Goal: Task Accomplishment & Management: Manage account settings

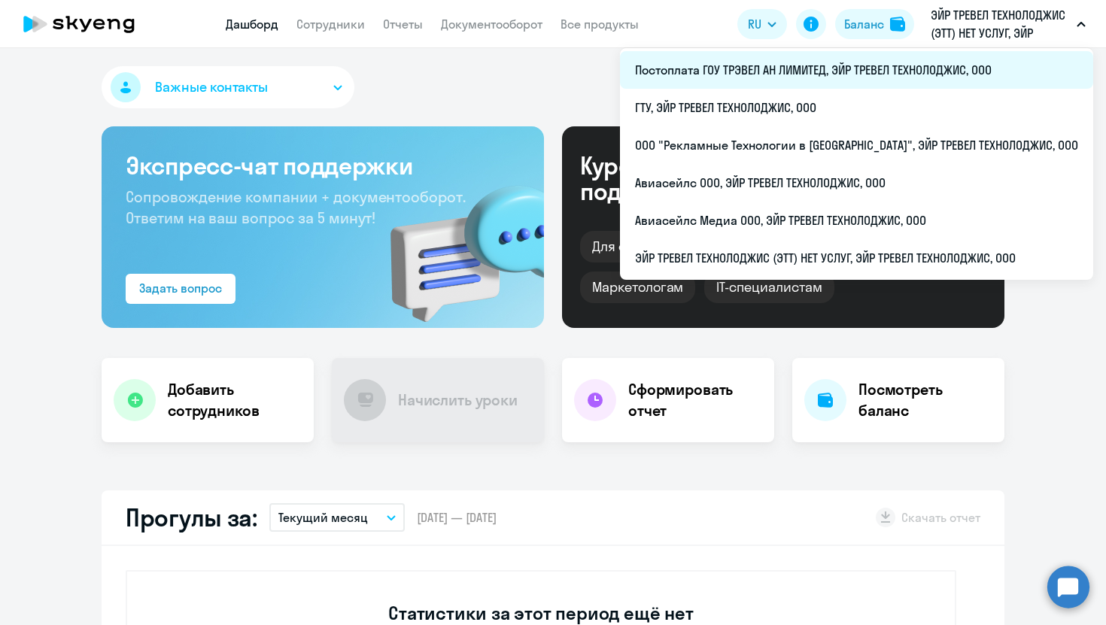
click at [769, 76] on li "Постоплата ГОУ ТРЭВЕЛ АН ЛИМИТЕД, ЭЙР ТРЕВЕЛ ТЕХНОЛОДЖИС, ООО" at bounding box center [856, 70] width 473 height 38
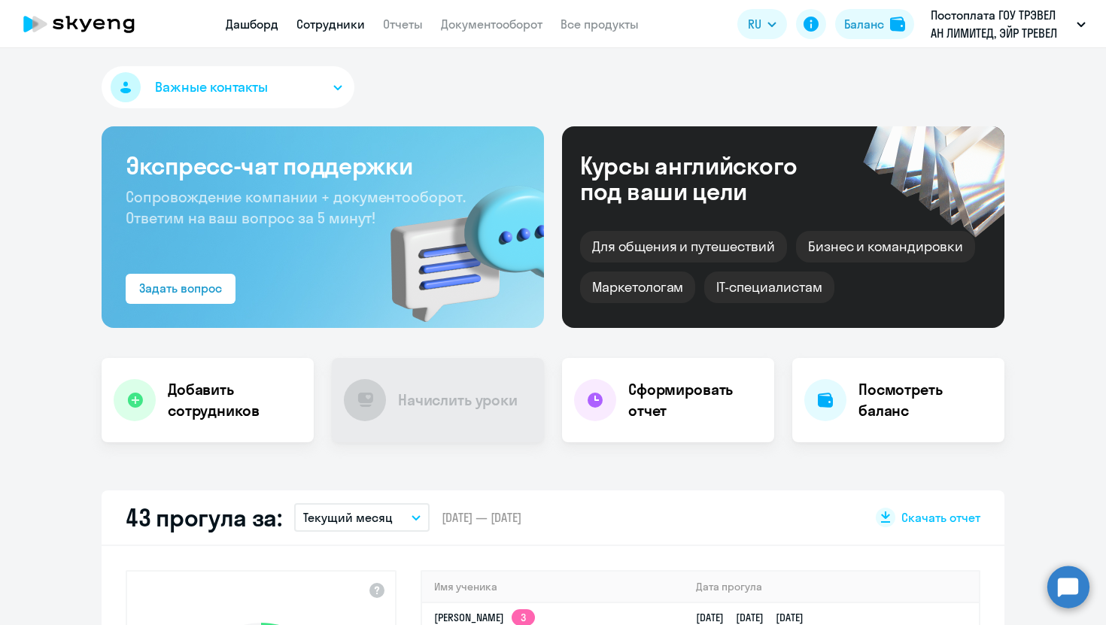
click at [315, 25] on link "Сотрудники" at bounding box center [330, 24] width 68 height 15
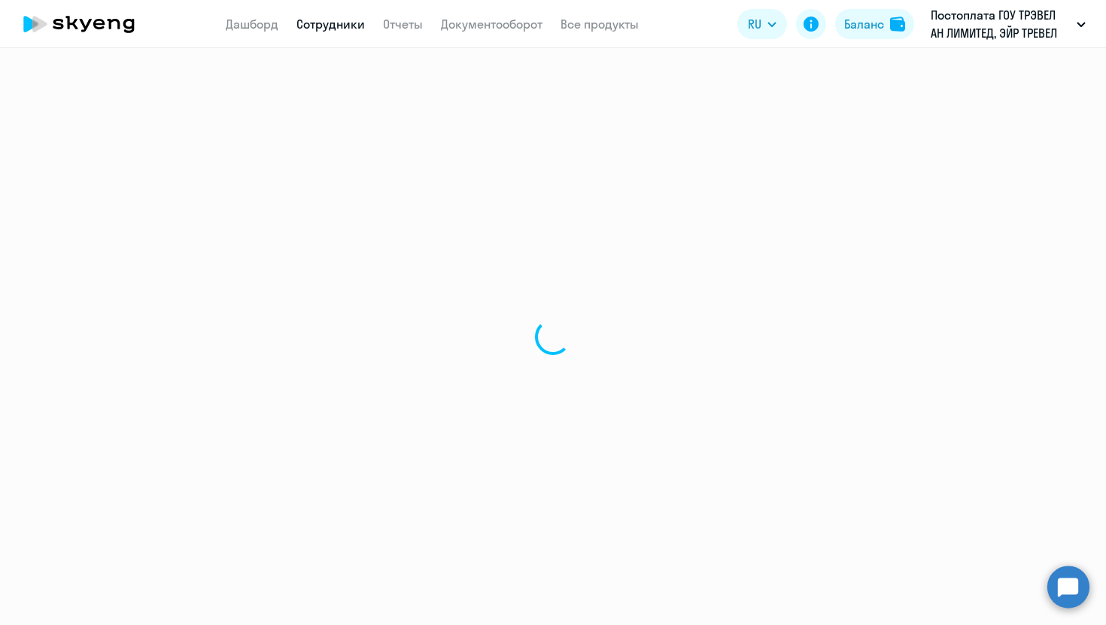
select select "30"
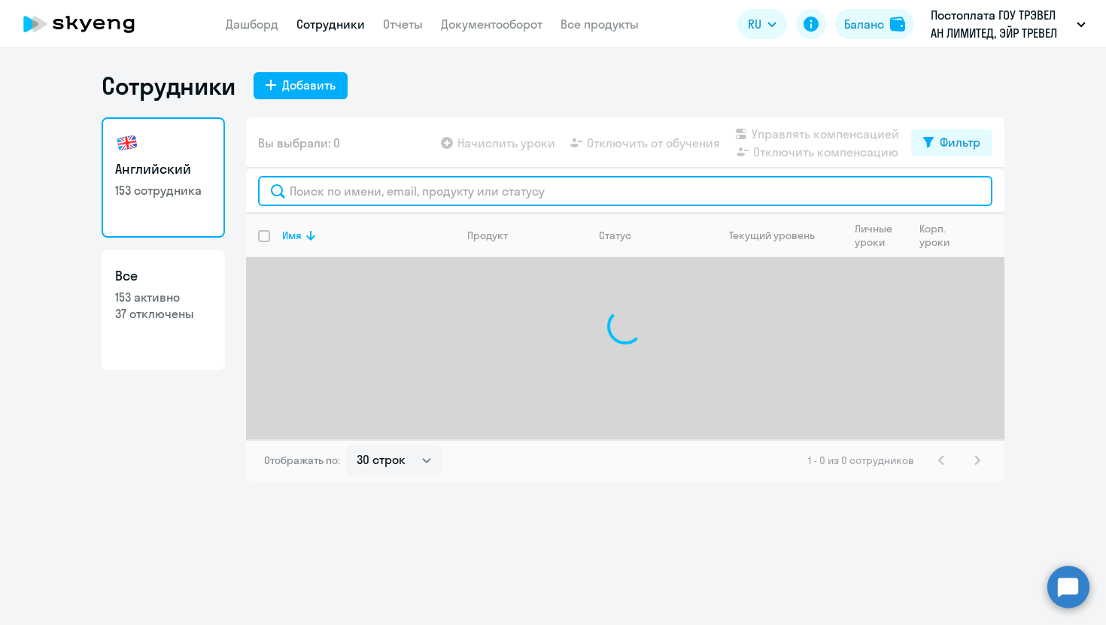
click at [357, 181] on input "text" at bounding box center [625, 191] width 734 height 30
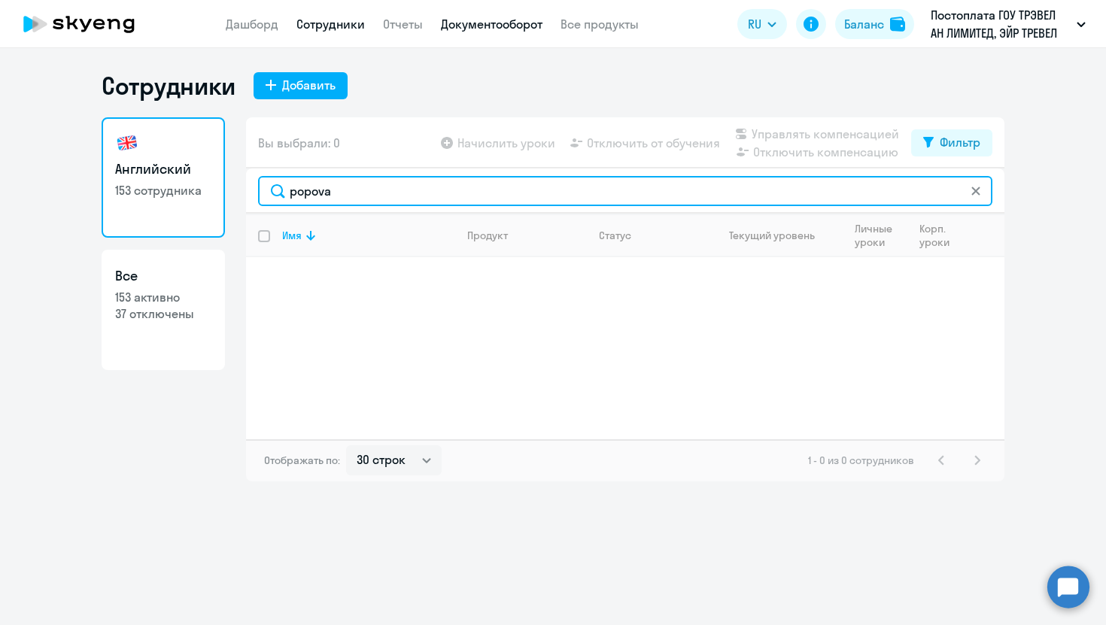
type input "popova"
drag, startPoint x: 369, startPoint y: 198, endPoint x: 229, endPoint y: 180, distance: 140.2
click at [233, 181] on div "Английский 153 сотрудника Все 153 активно 37 отключены Вы выбрали: 0 Начислить …" at bounding box center [553, 299] width 902 height 364
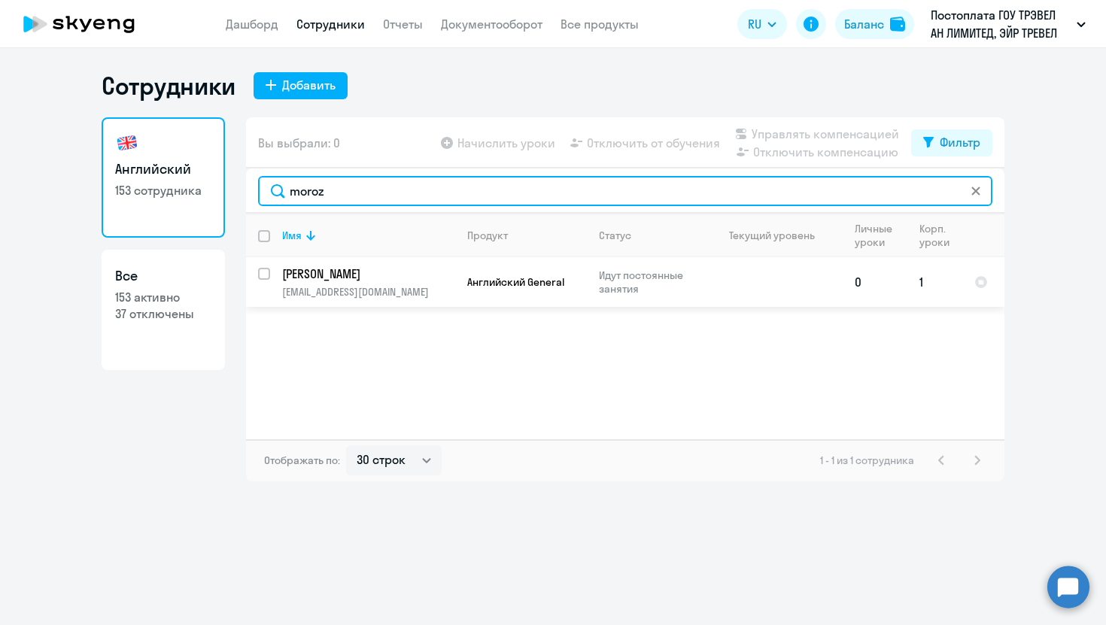
type input "moroz"
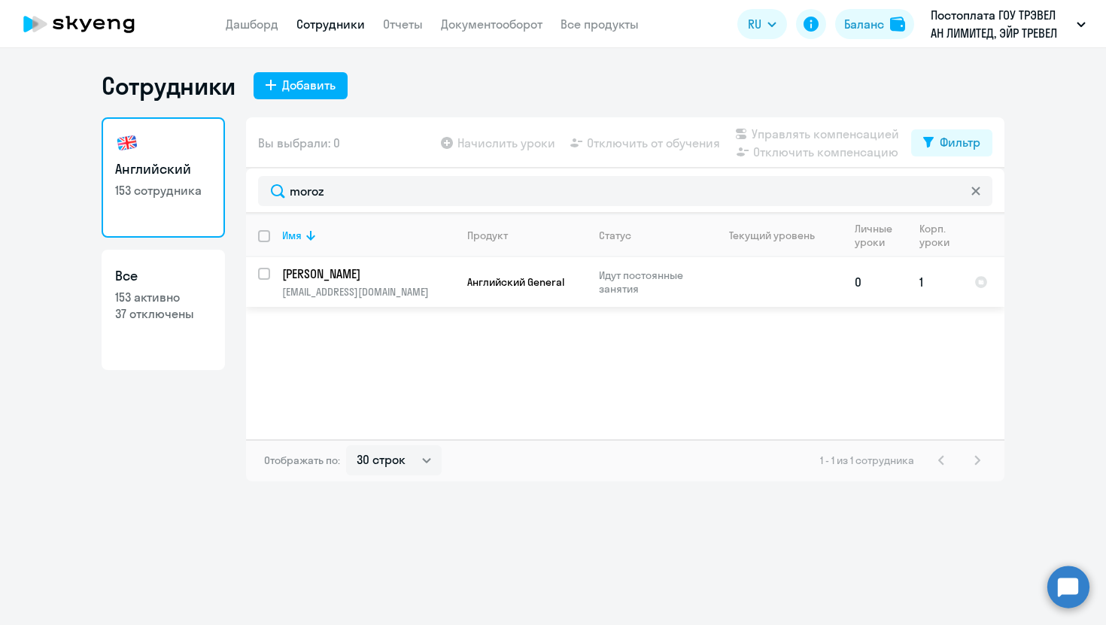
click at [262, 272] on input "select row 21130879" at bounding box center [273, 283] width 30 height 30
checkbox input "true"
click at [657, 140] on span "Отключить от обучения" at bounding box center [653, 143] width 133 height 18
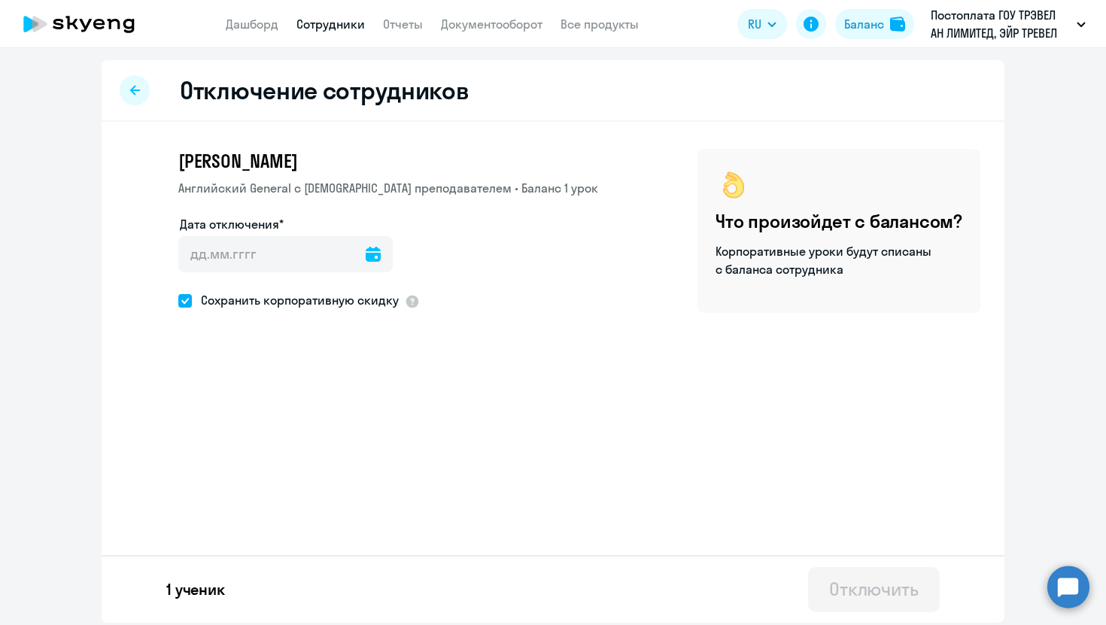
click at [366, 259] on icon at bounding box center [373, 254] width 15 height 15
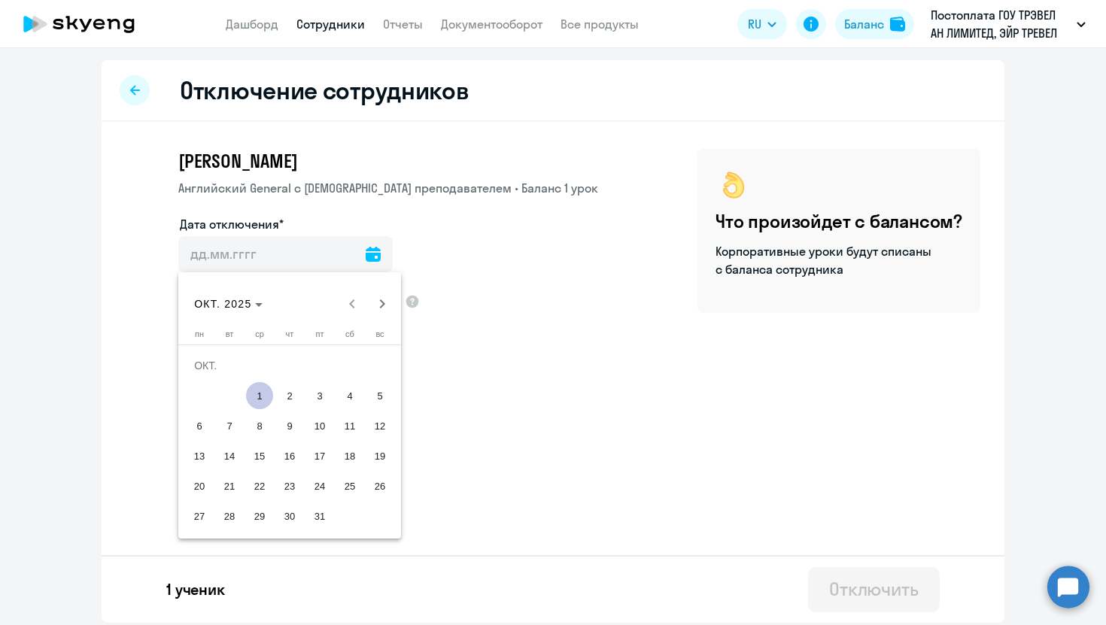
click at [254, 400] on span "1" at bounding box center [259, 395] width 27 height 27
type input "[DATE]"
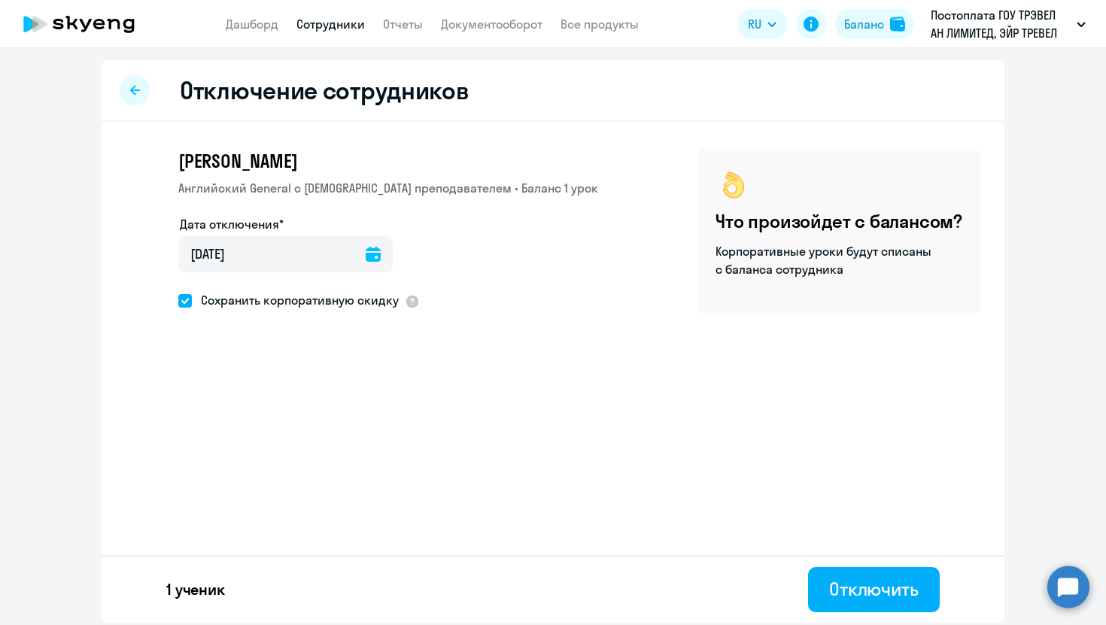
click at [219, 305] on span "Сохранить корпоративную скидку" at bounding box center [295, 300] width 207 height 18
click at [178, 301] on input "Сохранить корпоративную скидку" at bounding box center [177, 300] width 1 height 1
checkbox input "false"
click at [848, 585] on div "Отключить" at bounding box center [873, 589] width 89 height 24
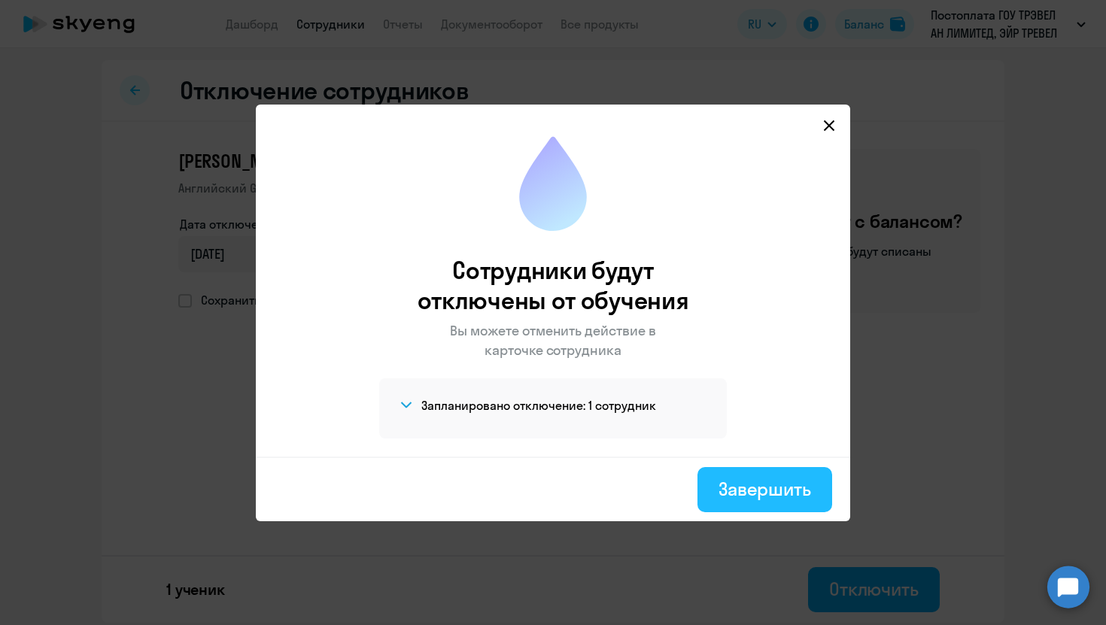
click at [781, 499] on div "Завершить" at bounding box center [764, 489] width 93 height 24
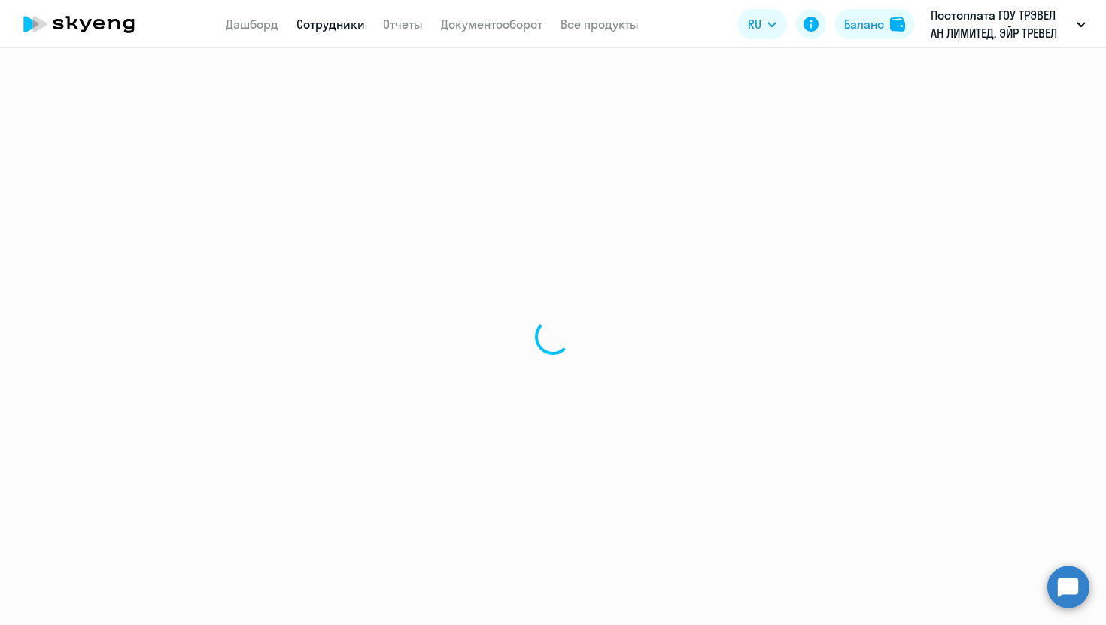
select select "30"
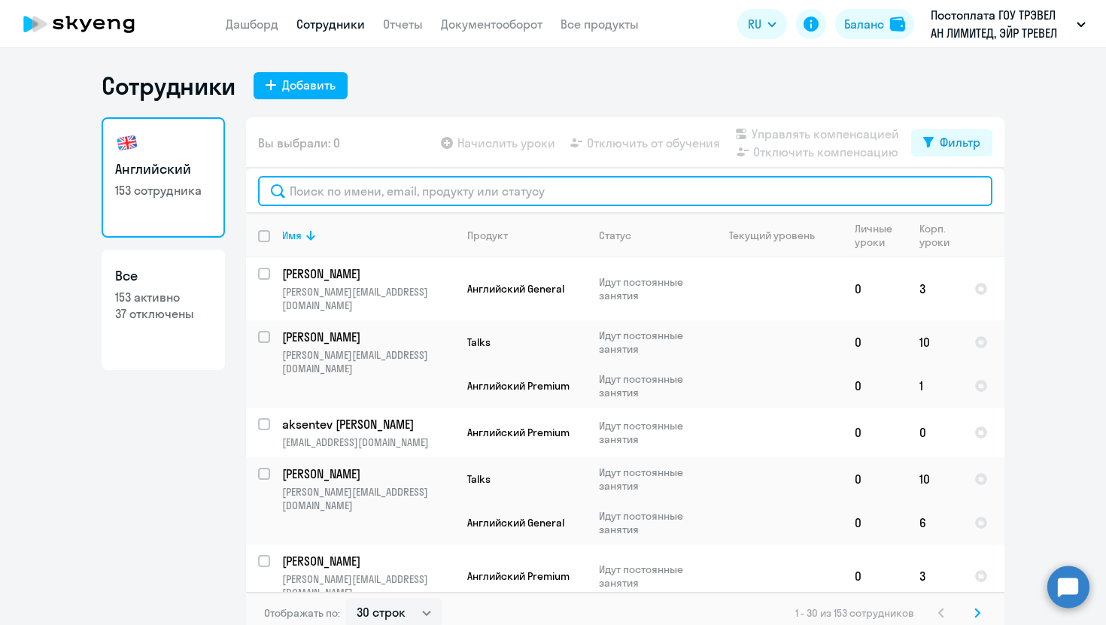
click at [366, 191] on input "text" at bounding box center [625, 191] width 734 height 30
type input "и"
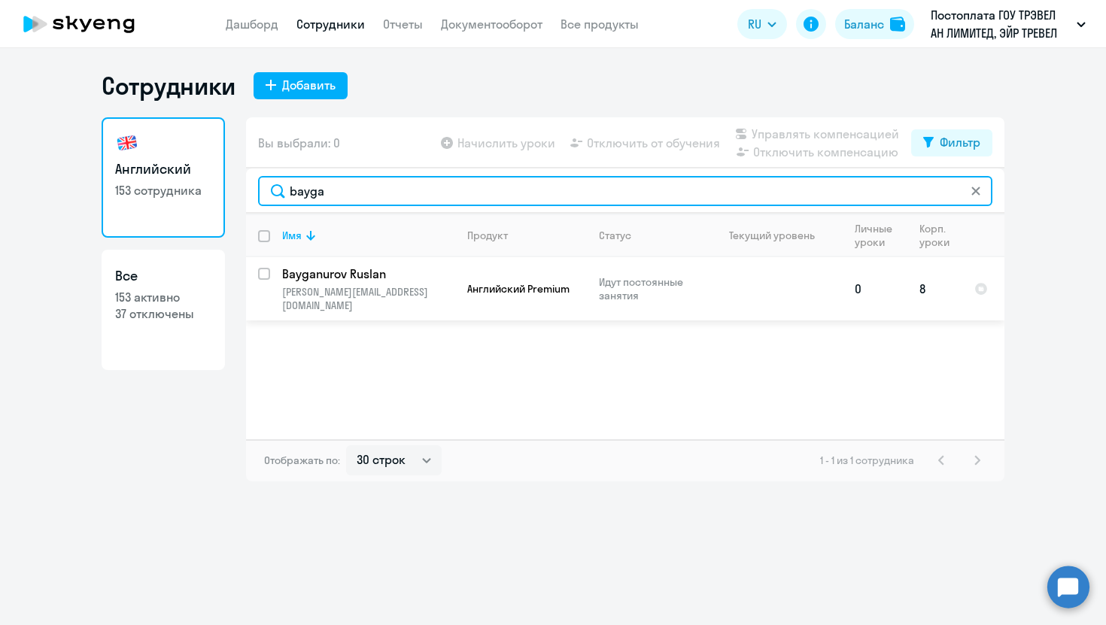
type input "bayga"
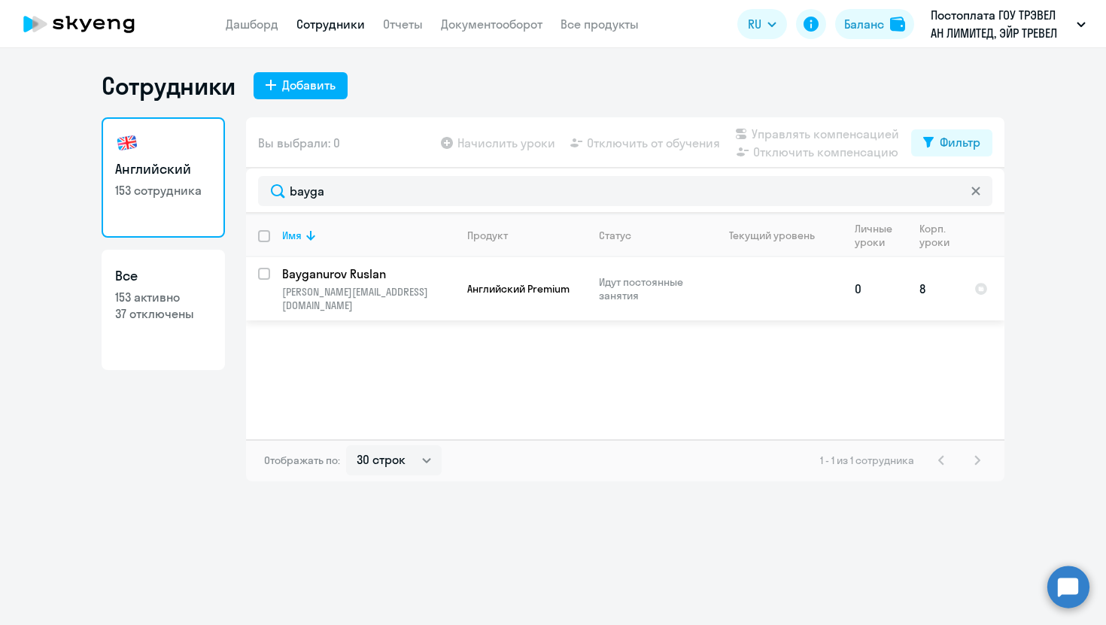
click at [262, 275] on input "select row 21740020" at bounding box center [273, 283] width 30 height 30
checkbox input "true"
click at [675, 138] on span "Отключить от обучения" at bounding box center [653, 143] width 133 height 18
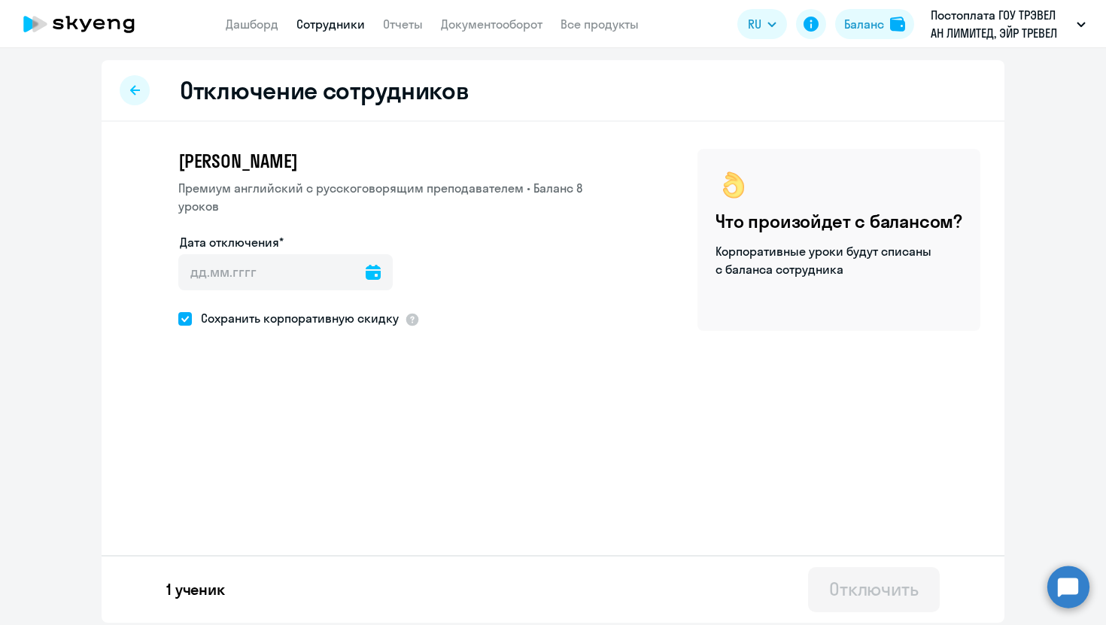
click at [366, 265] on icon at bounding box center [373, 272] width 15 height 15
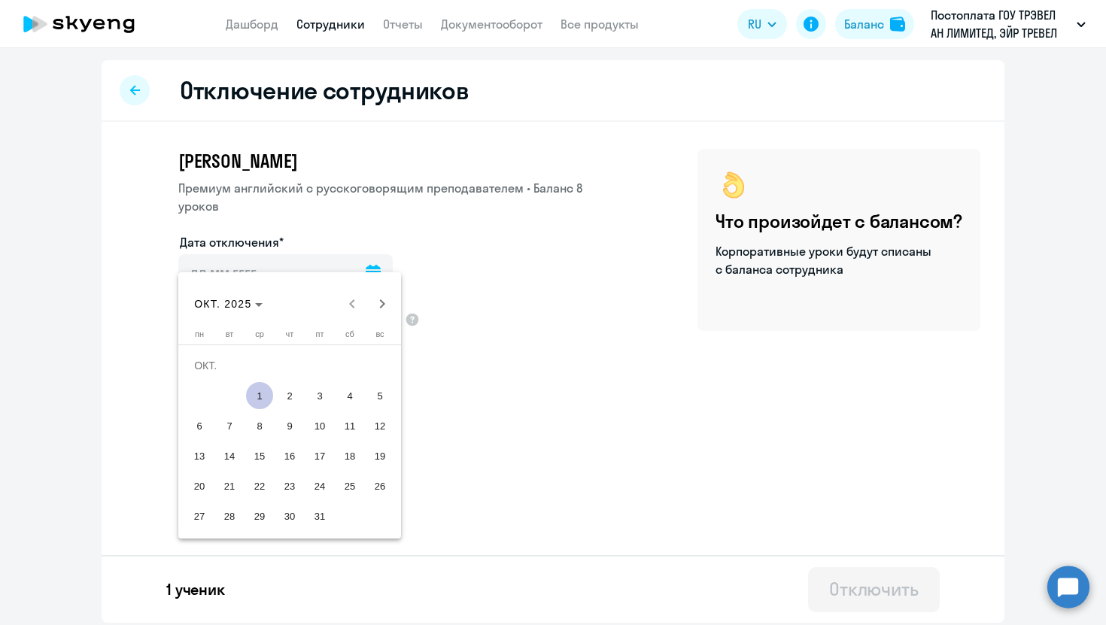
click at [261, 396] on span "1" at bounding box center [259, 395] width 27 height 27
type input "[DATE]"
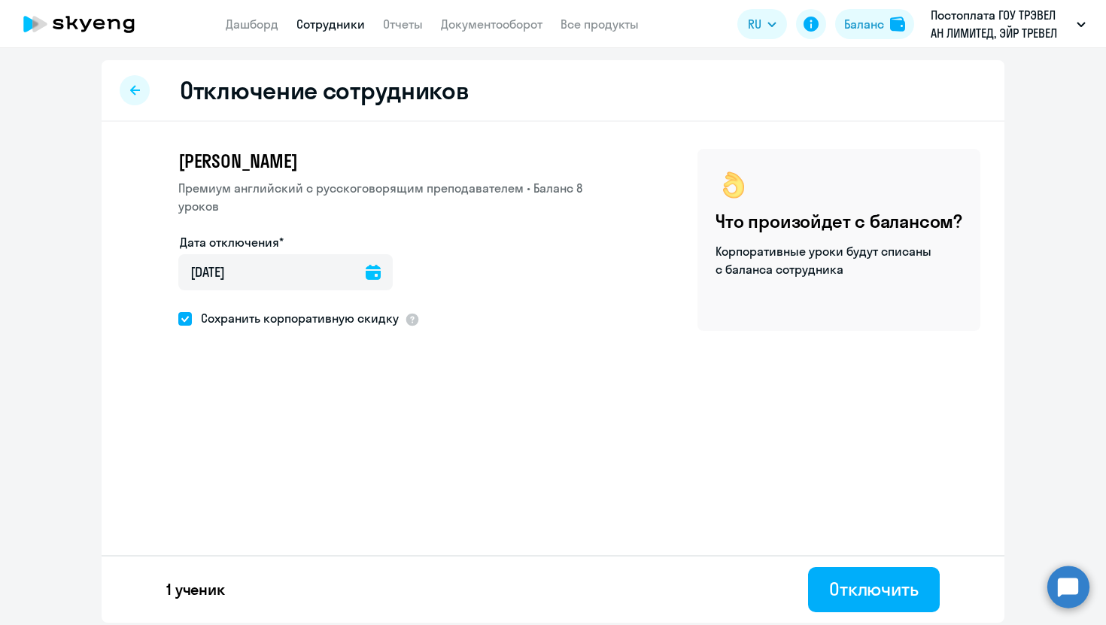
click at [214, 309] on span "Сохранить корпоративную скидку" at bounding box center [295, 318] width 207 height 18
click at [178, 318] on input "Сохранить корпоративную скидку" at bounding box center [177, 318] width 1 height 1
checkbox input "false"
click at [891, 589] on div "Отключить" at bounding box center [873, 589] width 89 height 24
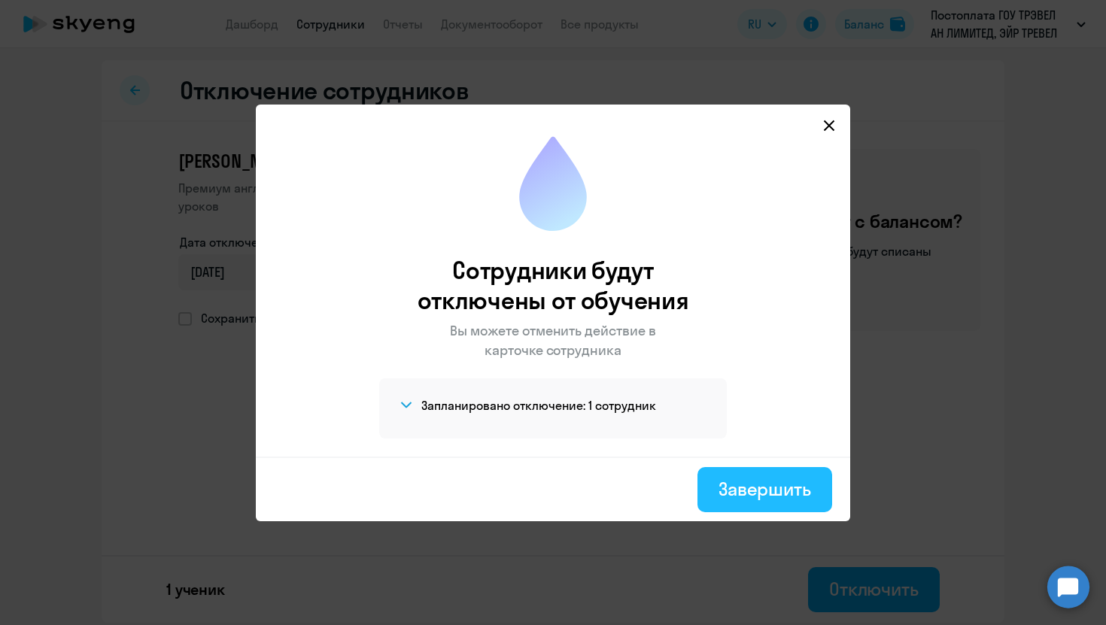
click at [772, 493] on div "Завершить" at bounding box center [764, 489] width 93 height 24
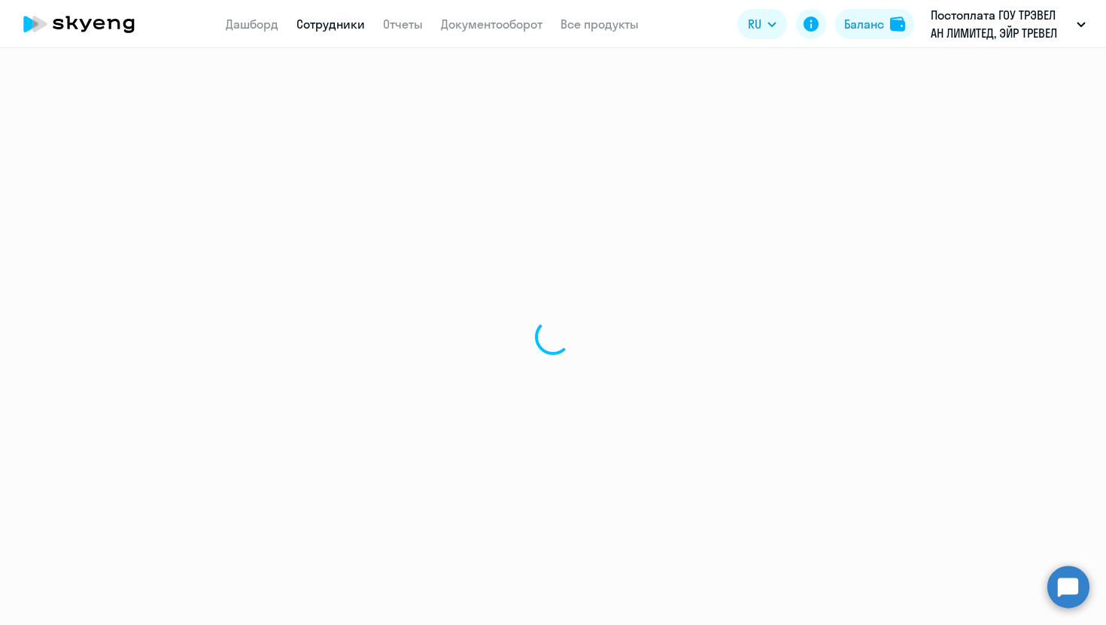
select select "30"
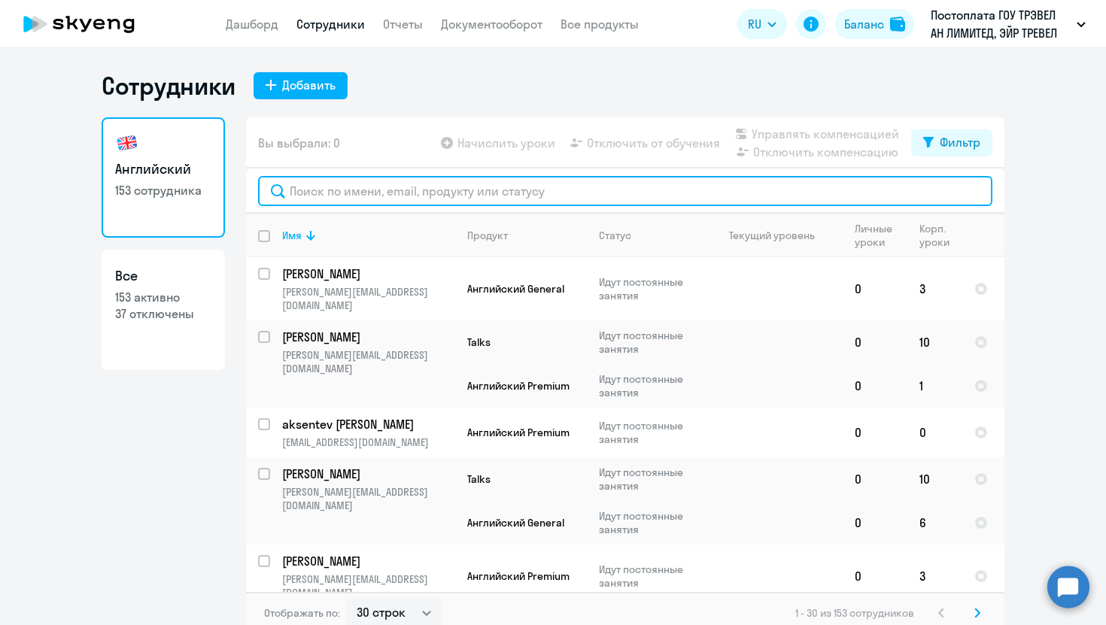
click at [383, 193] on input "text" at bounding box center [625, 191] width 734 height 30
paste input "tyutinova"
type input "tyutinova"
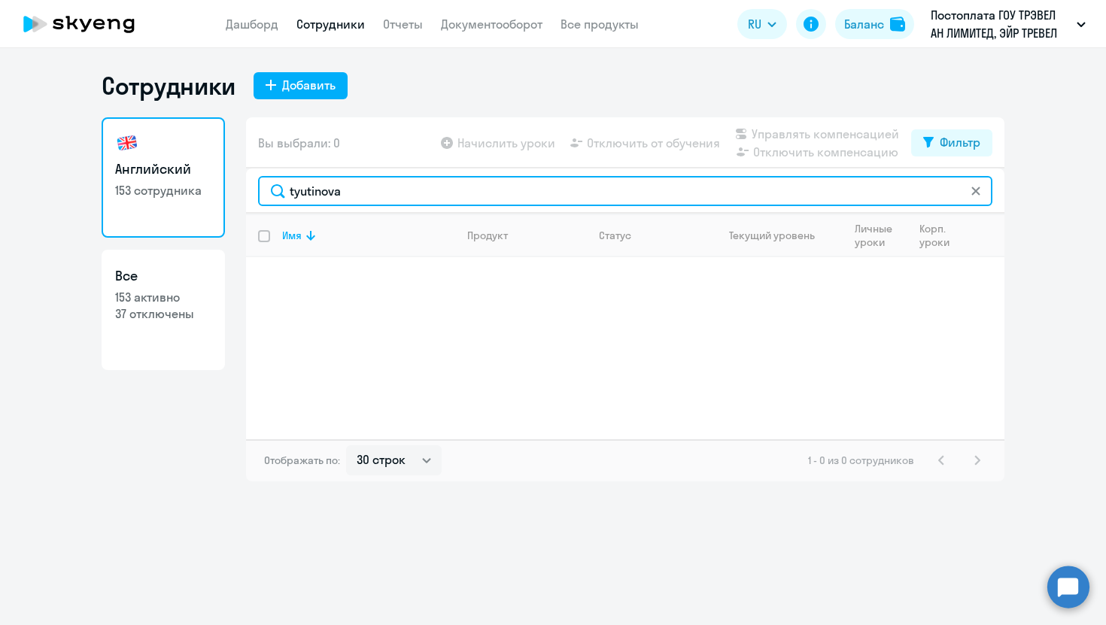
drag, startPoint x: 381, startPoint y: 195, endPoint x: 271, endPoint y: 190, distance: 109.1
click at [271, 190] on input "tyutinova" at bounding box center [625, 191] width 734 height 30
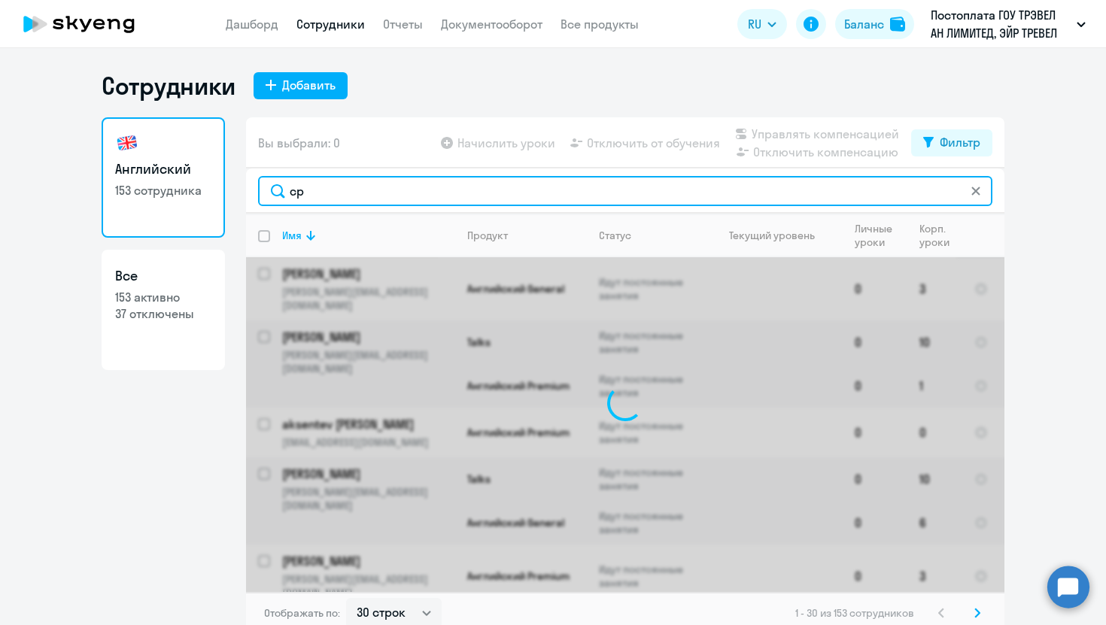
type input "с"
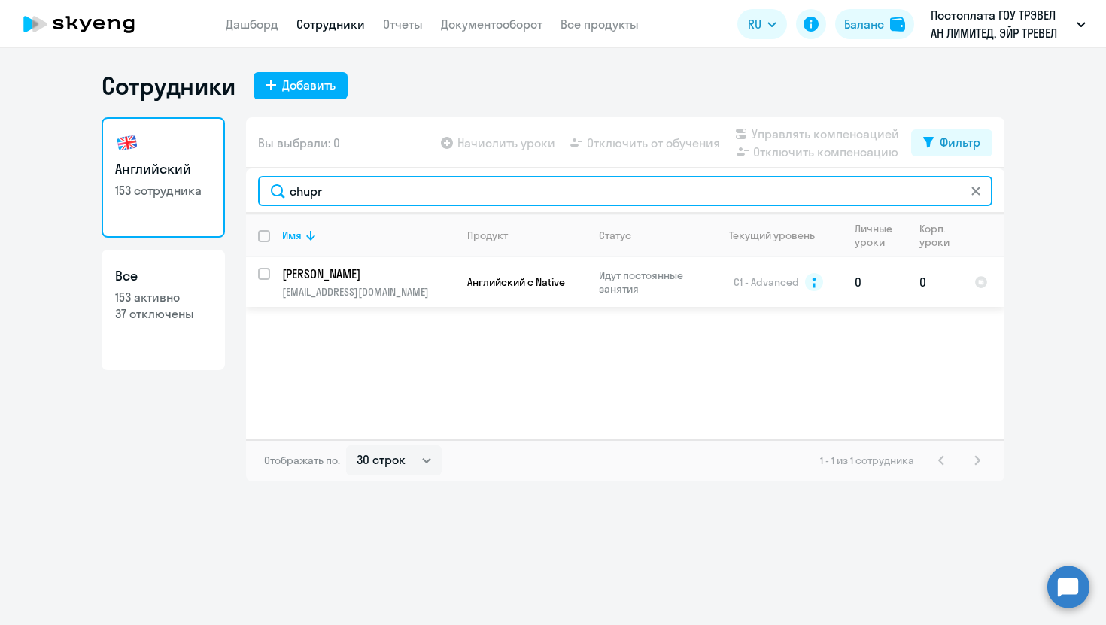
type input "chupr"
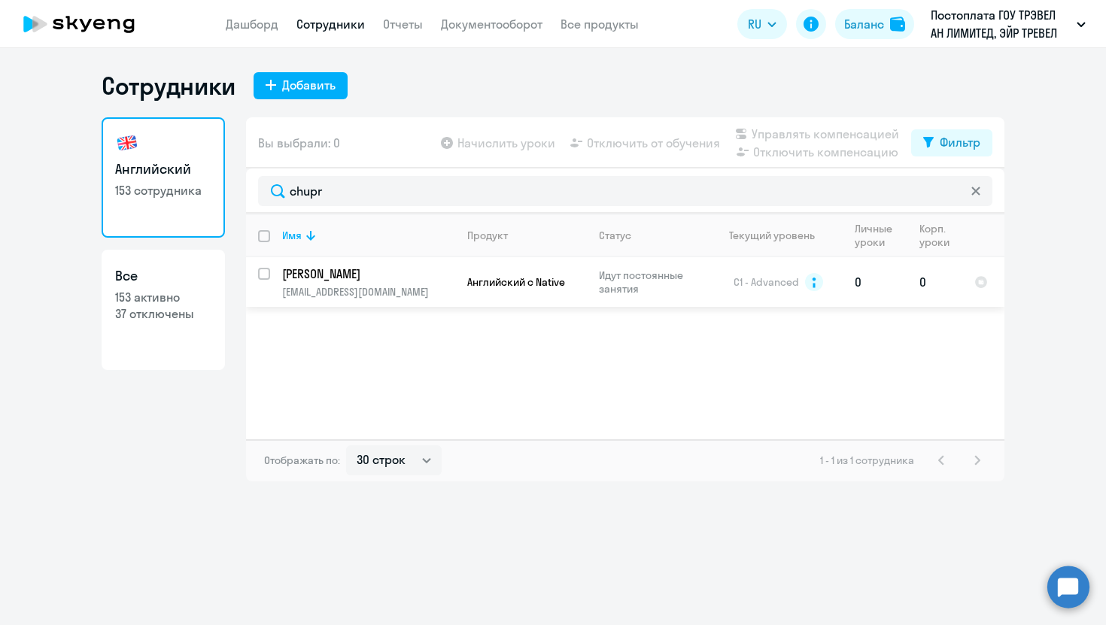
click at [259, 271] on input "select row 15132056" at bounding box center [273, 283] width 30 height 30
checkbox input "true"
click at [673, 144] on span "Отключить от обучения" at bounding box center [653, 143] width 133 height 18
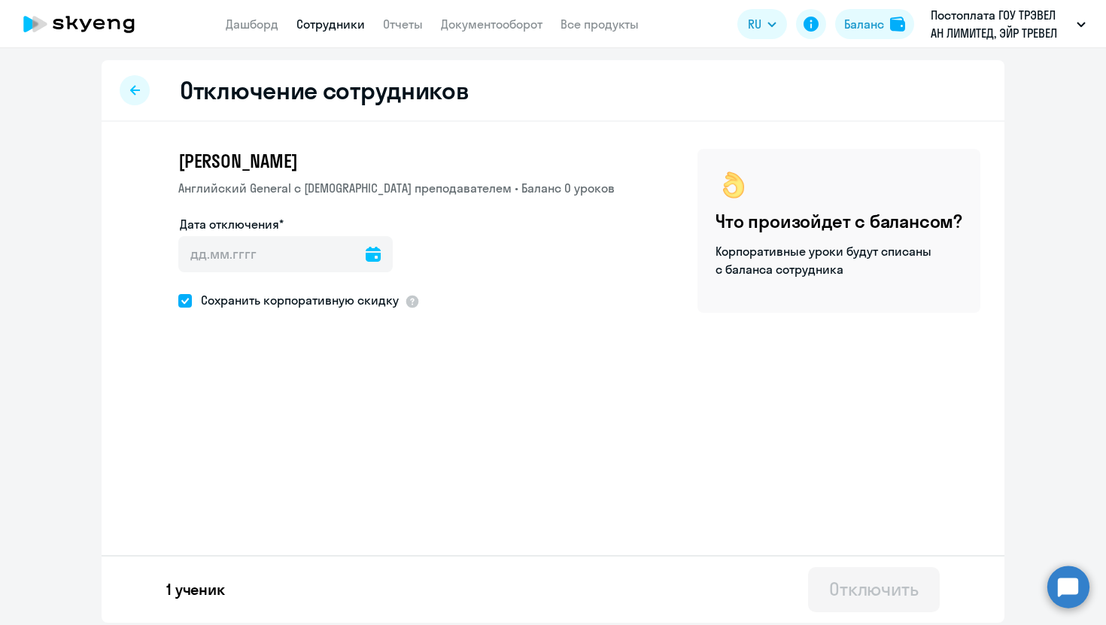
click at [366, 261] on icon at bounding box center [373, 254] width 15 height 15
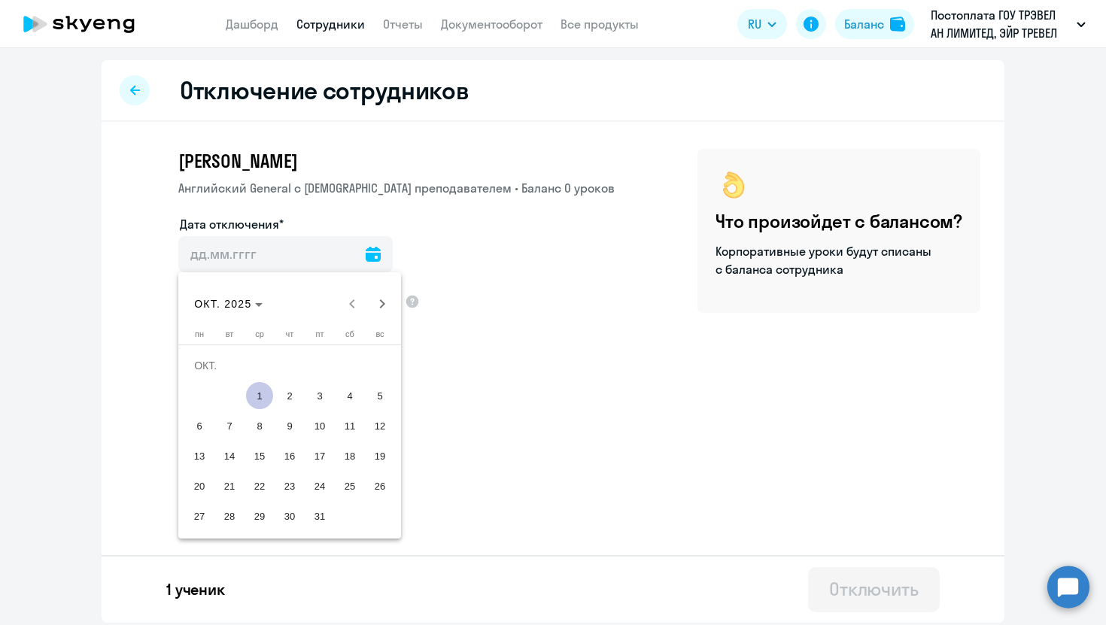
click at [264, 394] on span "1" at bounding box center [259, 395] width 27 height 27
type input "[DATE]"
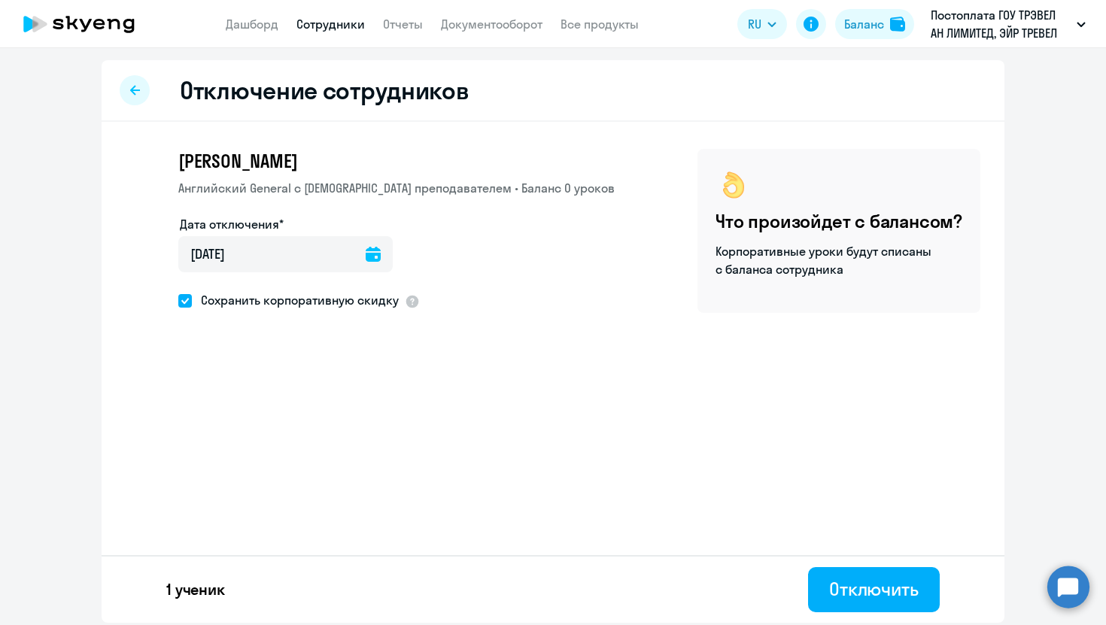
click at [232, 304] on span "Сохранить корпоративную скидку" at bounding box center [295, 300] width 207 height 18
click at [178, 301] on input "Сохранить корпоративную скидку" at bounding box center [177, 300] width 1 height 1
checkbox input "false"
click at [887, 596] on div "Отключить" at bounding box center [873, 589] width 89 height 24
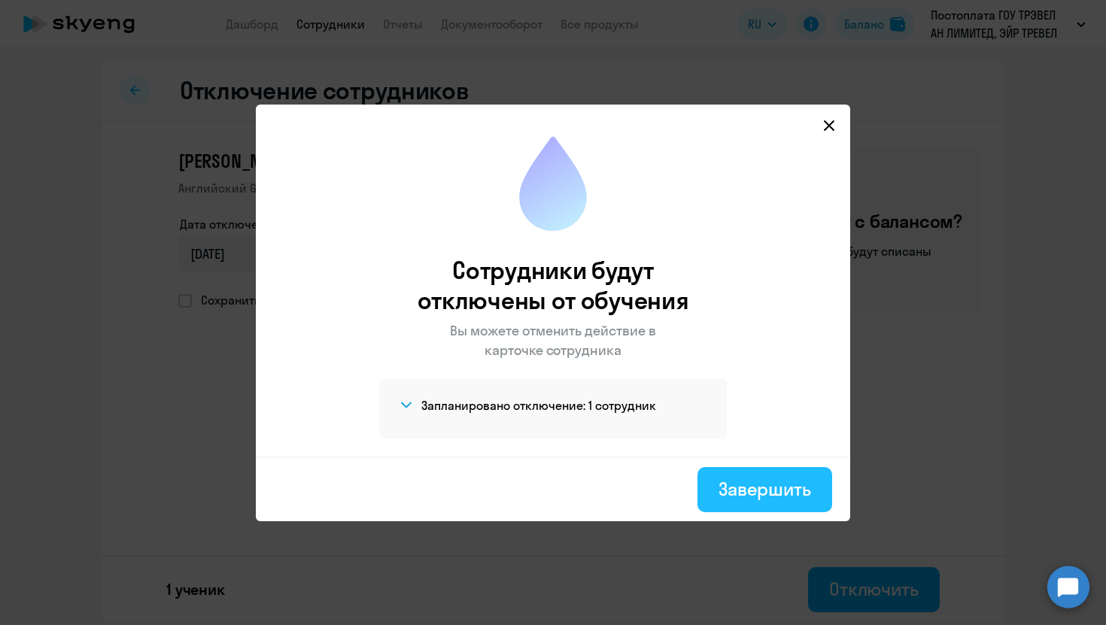
click at [757, 481] on div "Завершить" at bounding box center [764, 489] width 93 height 24
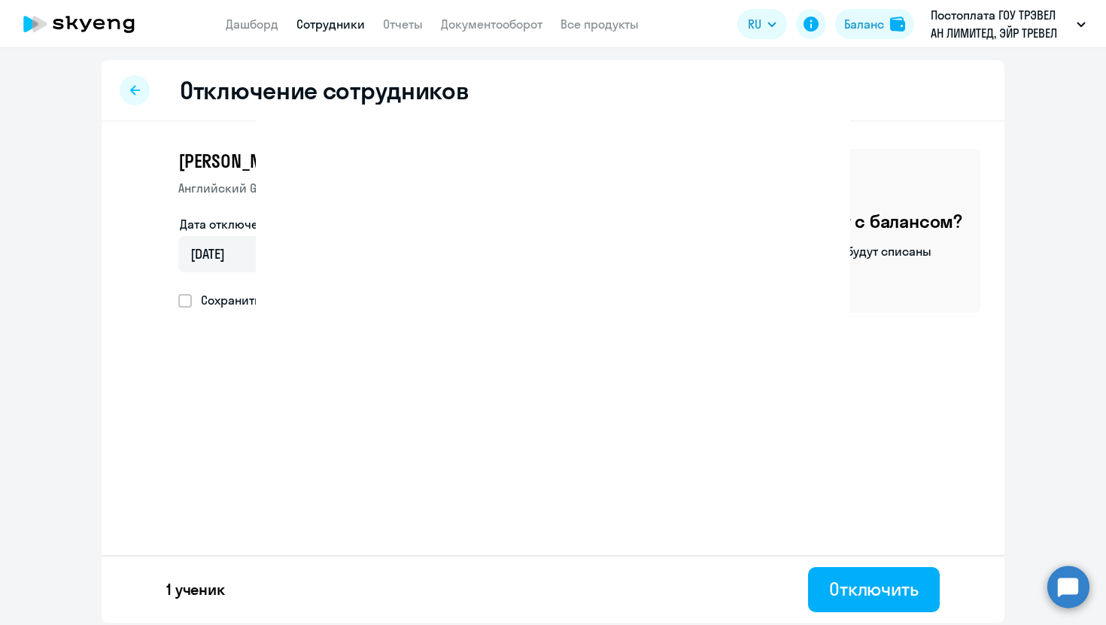
select select "30"
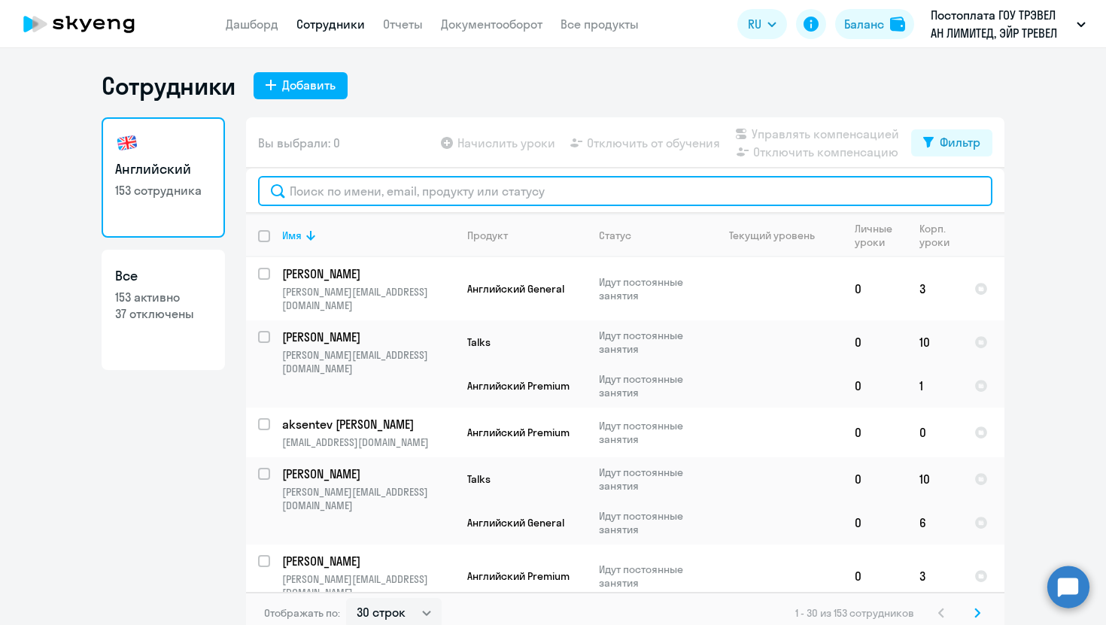
click at [338, 191] on input "text" at bounding box center [625, 191] width 734 height 30
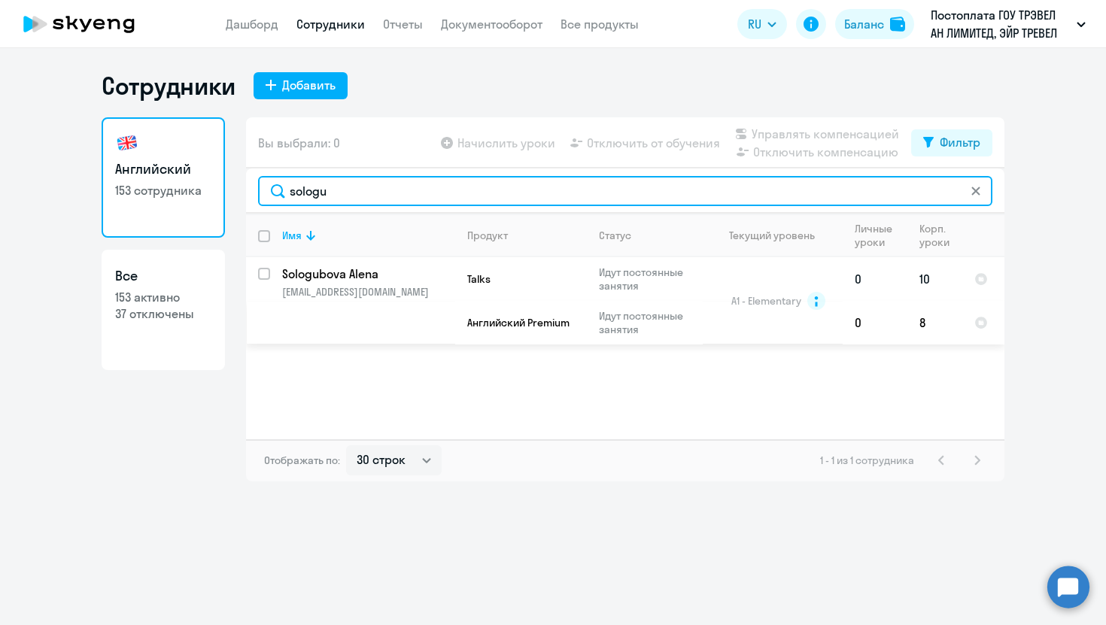
type input "sologu"
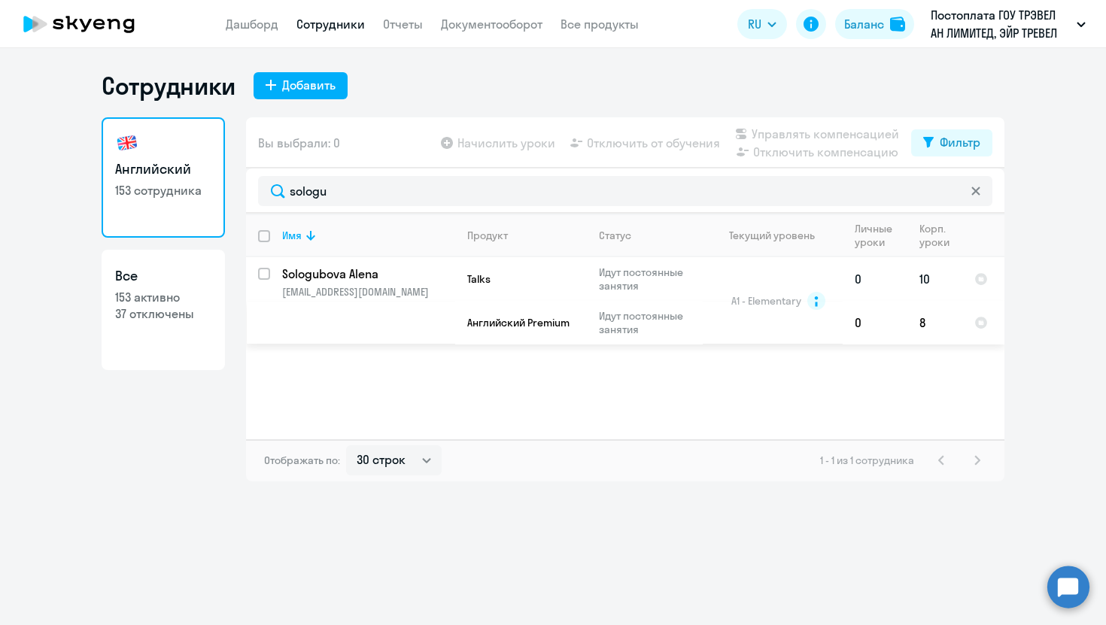
click at [261, 271] on input "select row 14838589" at bounding box center [273, 283] width 30 height 30
checkbox input "true"
click at [665, 144] on span "Отключить от обучения" at bounding box center [653, 143] width 133 height 18
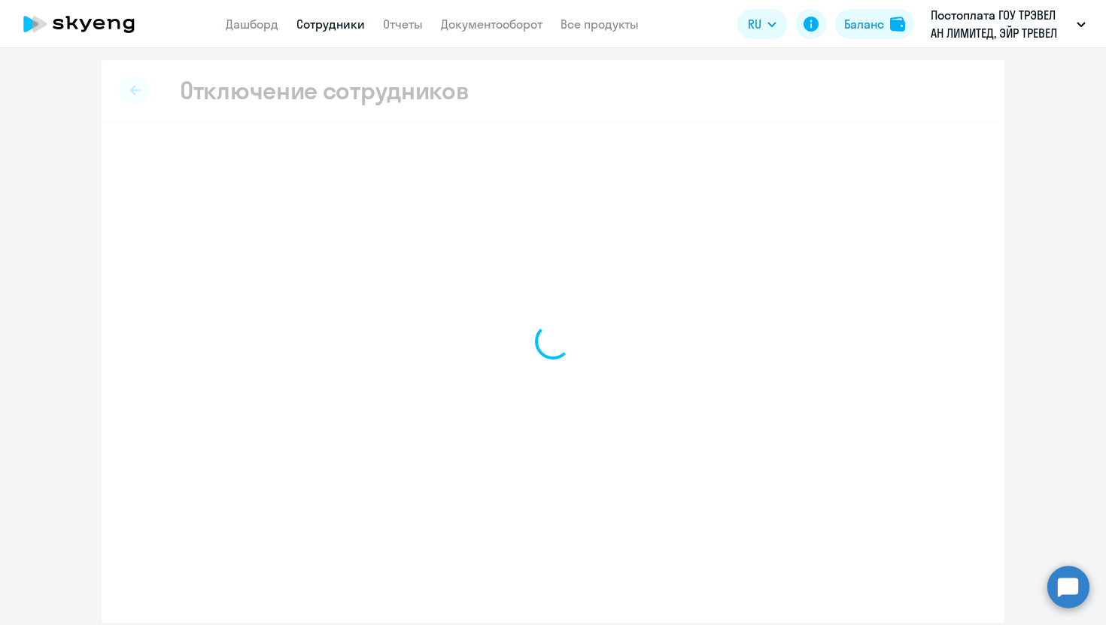
select select "all"
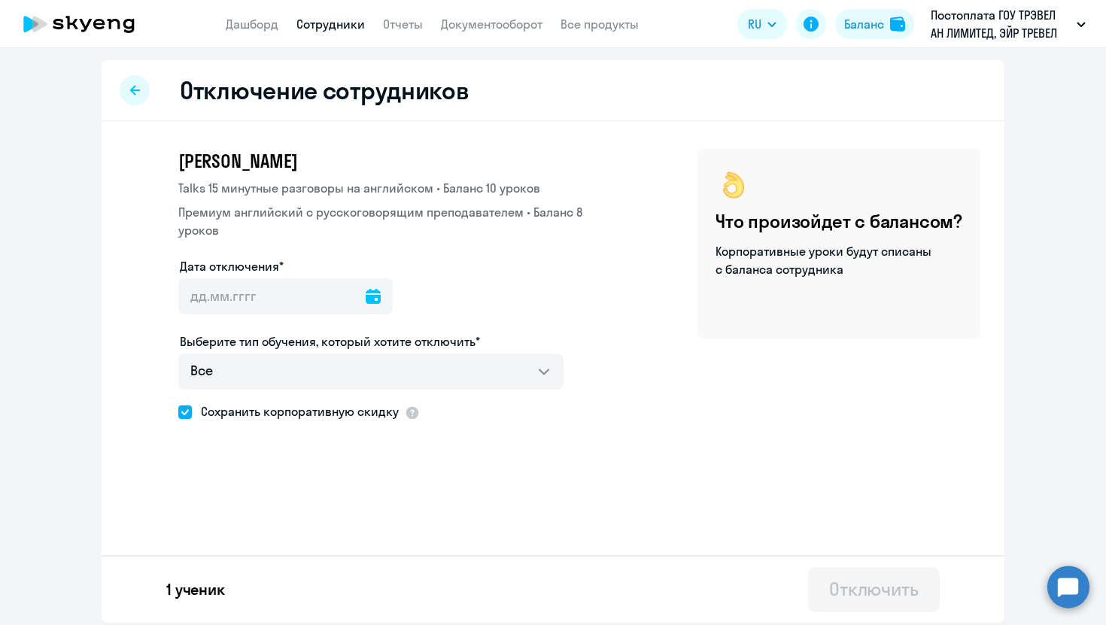
click at [366, 289] on icon at bounding box center [373, 296] width 15 height 15
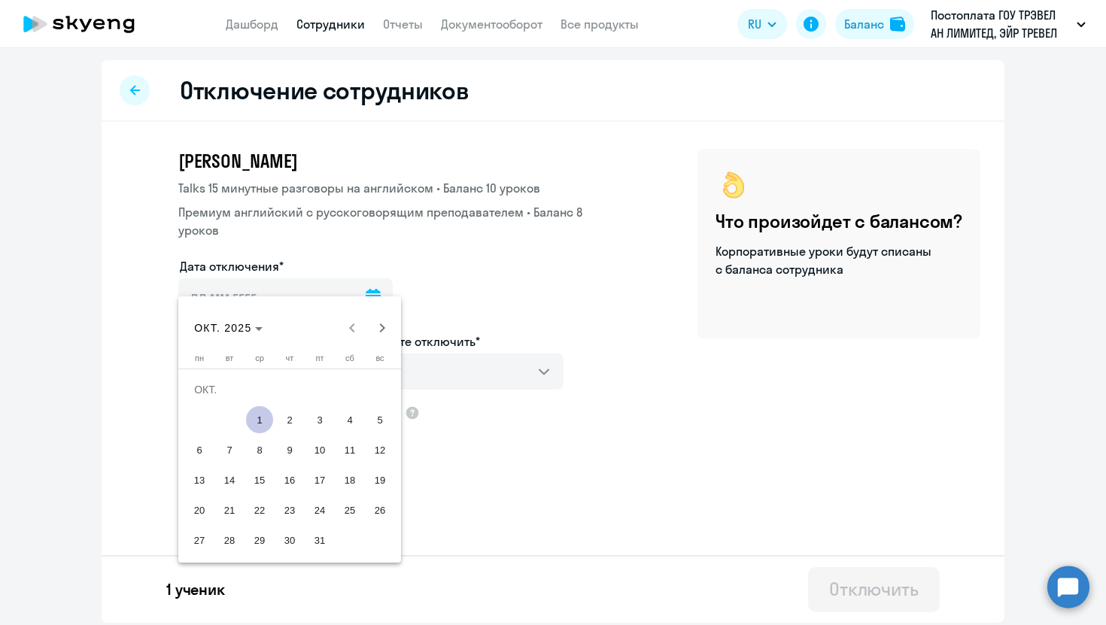
click at [257, 420] on span "1" at bounding box center [259, 419] width 27 height 27
type input "[DATE]"
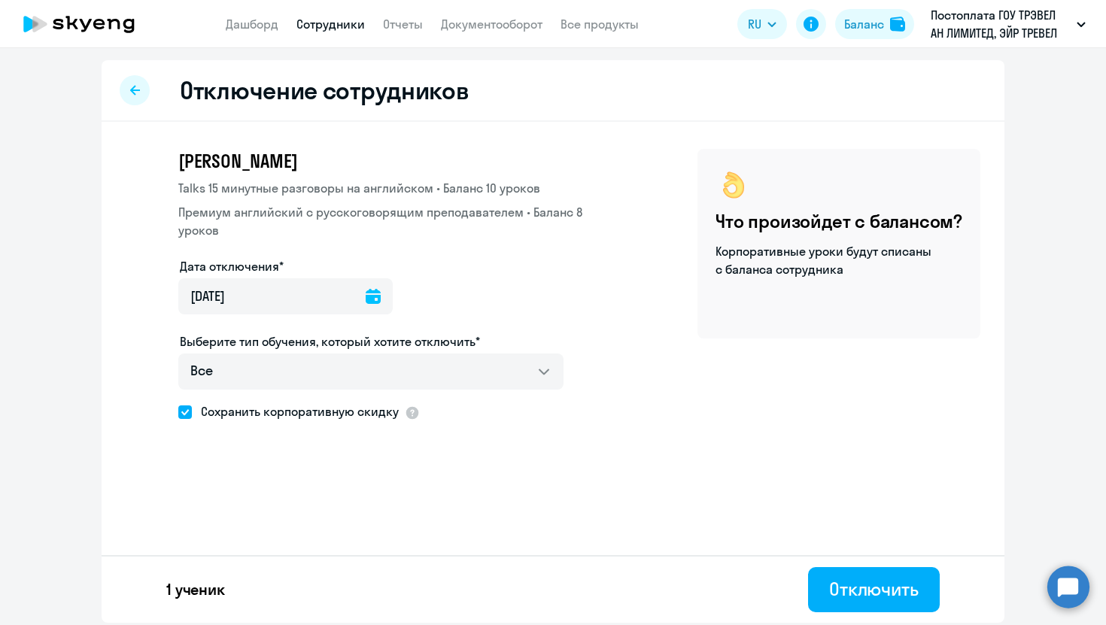
click at [268, 402] on span "Сохранить корпоративную скидку" at bounding box center [295, 411] width 207 height 18
click at [178, 411] on input "Сохранить корпоративную скидку" at bounding box center [177, 411] width 1 height 1
checkbox input "false"
click at [867, 589] on div "Отключить" at bounding box center [873, 589] width 89 height 24
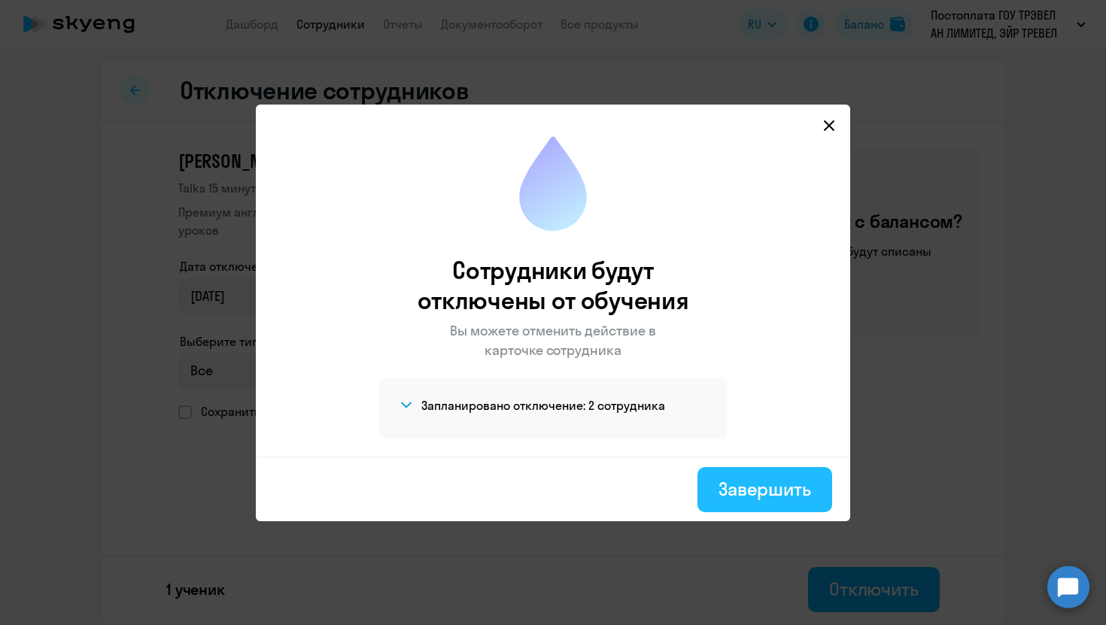
click at [732, 477] on div "Завершить" at bounding box center [764, 489] width 93 height 24
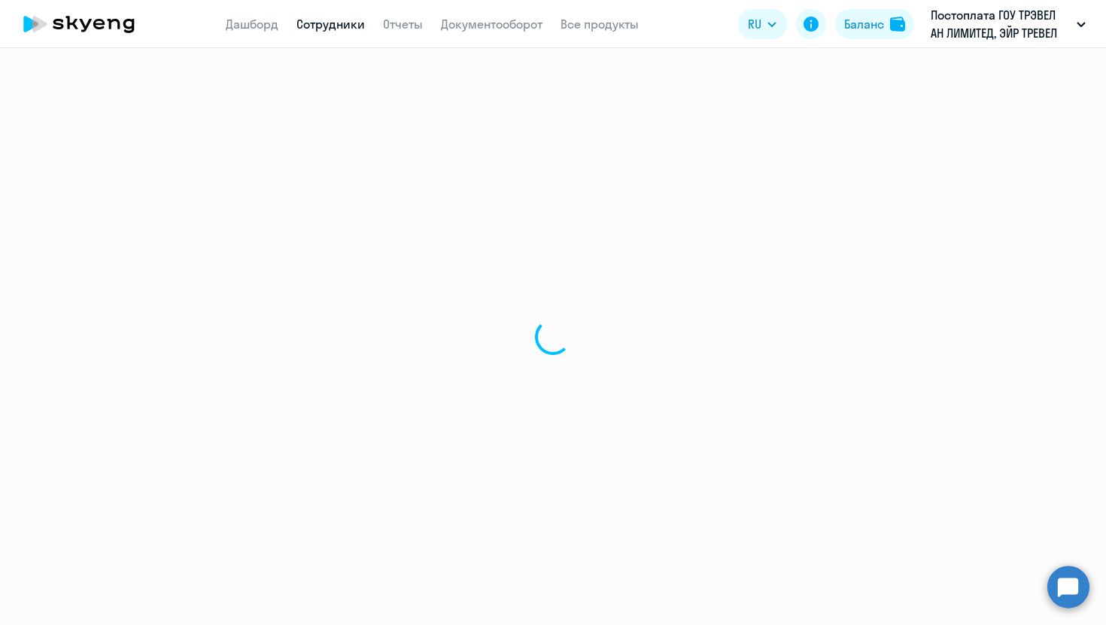
select select "30"
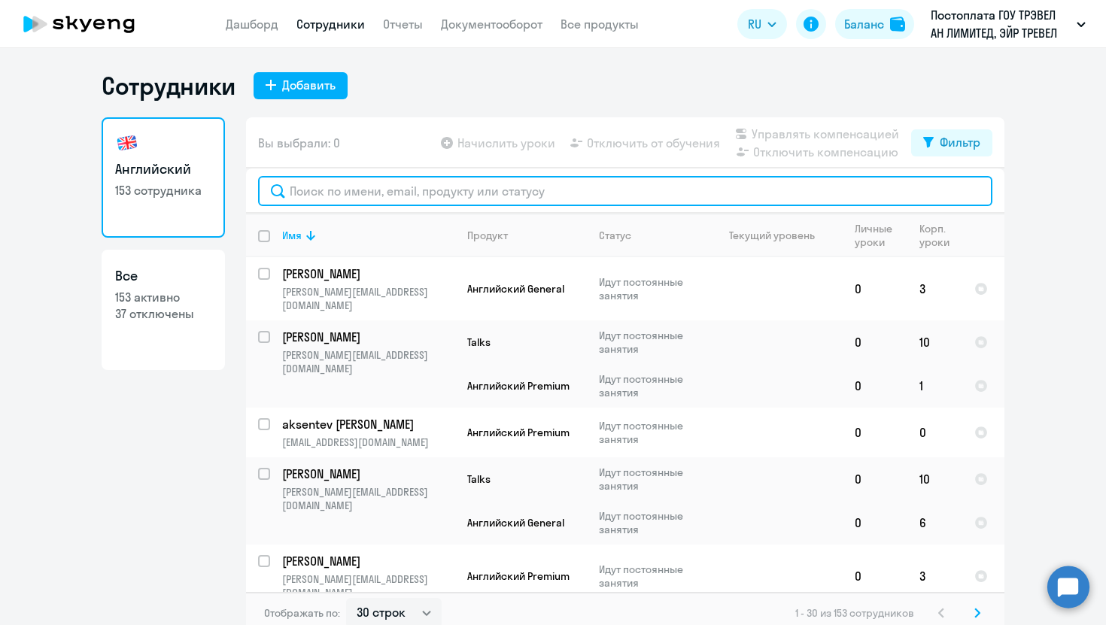
click at [361, 189] on input "text" at bounding box center [625, 191] width 734 height 30
paste input "malevanova"
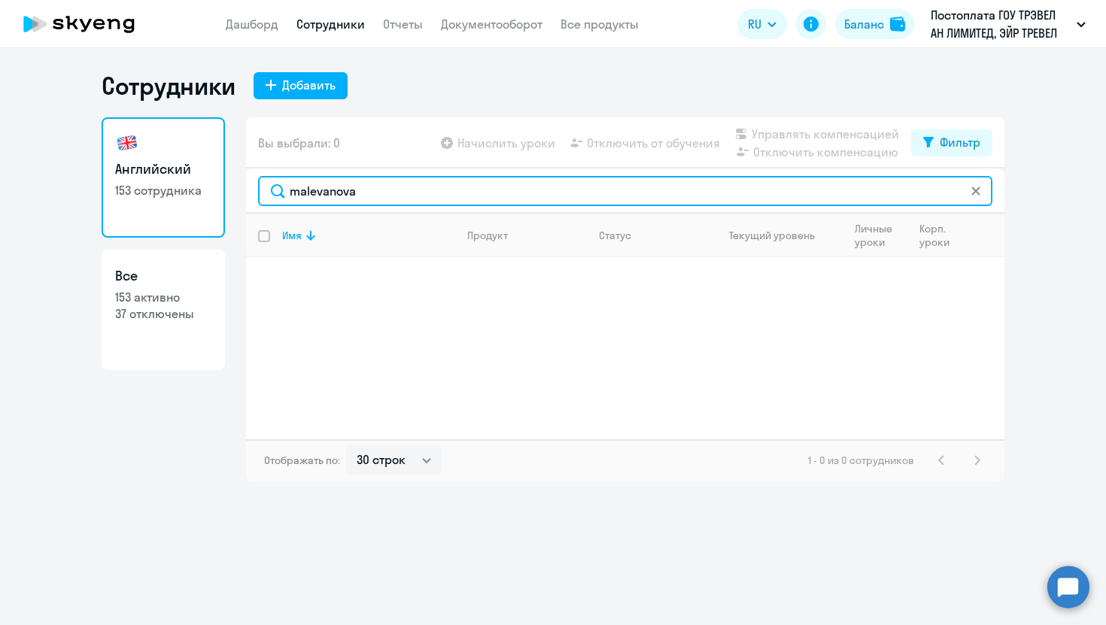
type input "malevanova"
drag, startPoint x: 373, startPoint y: 185, endPoint x: 207, endPoint y: 183, distance: 166.2
click at [211, 184] on div "Английский 153 сотрудника Все 153 активно 37 отключены Вы выбрали: 0 Начислить …" at bounding box center [553, 299] width 902 height 364
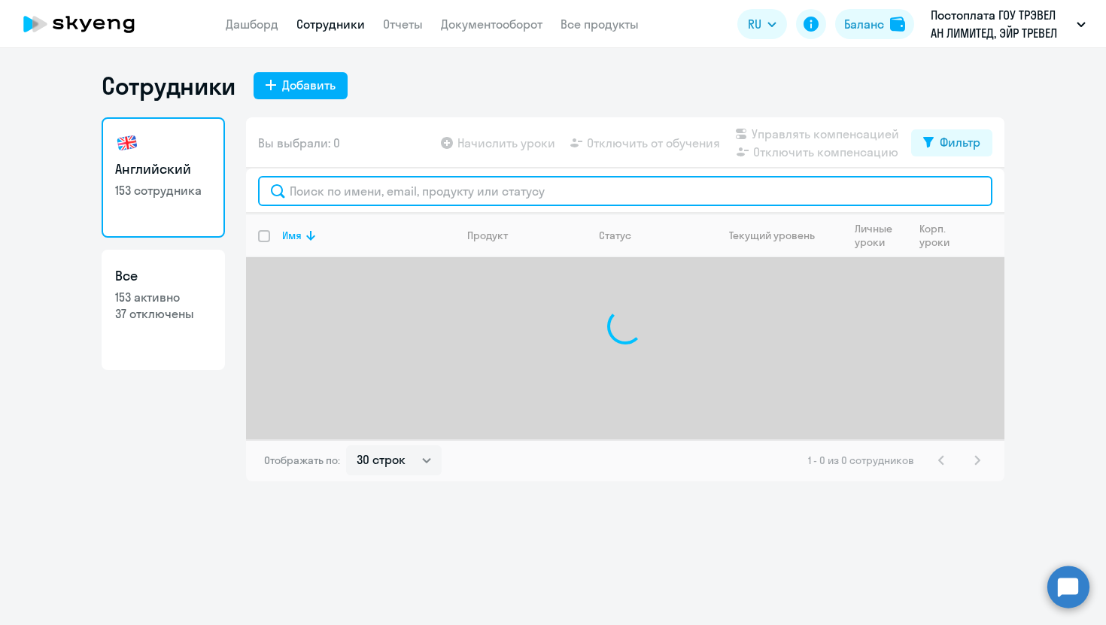
paste input "[PERSON_NAME]"
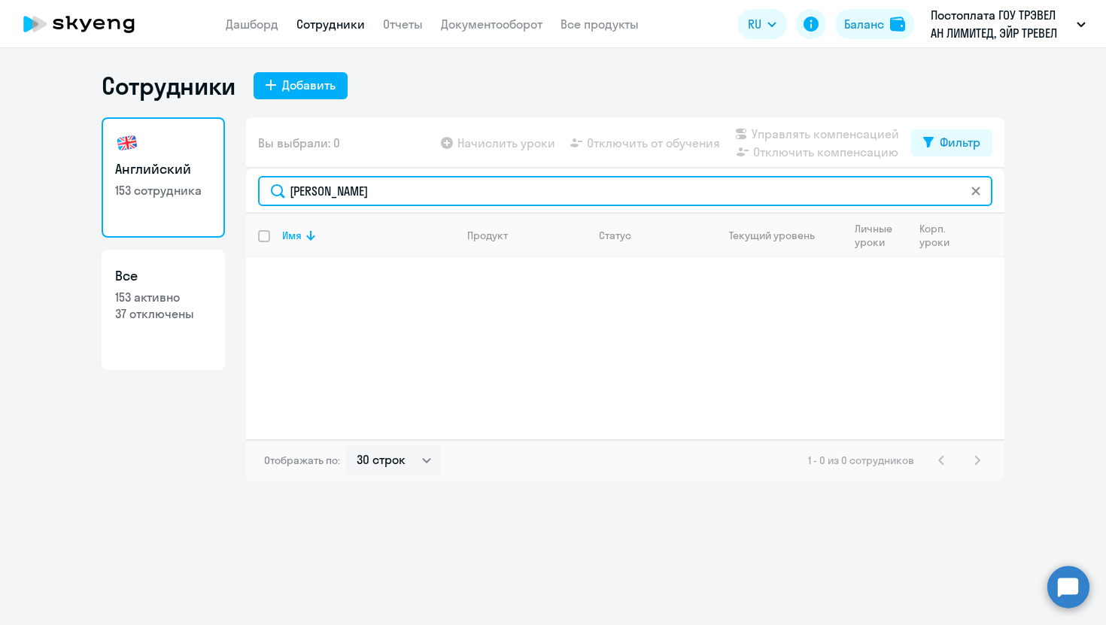
type input "[PERSON_NAME]"
drag, startPoint x: 374, startPoint y: 190, endPoint x: 221, endPoint y: 190, distance: 152.7
click at [221, 190] on div "Английский 153 сотрудника Все 153 активно 37 отключены Вы выбрали: 0 Начислить …" at bounding box center [553, 299] width 902 height 364
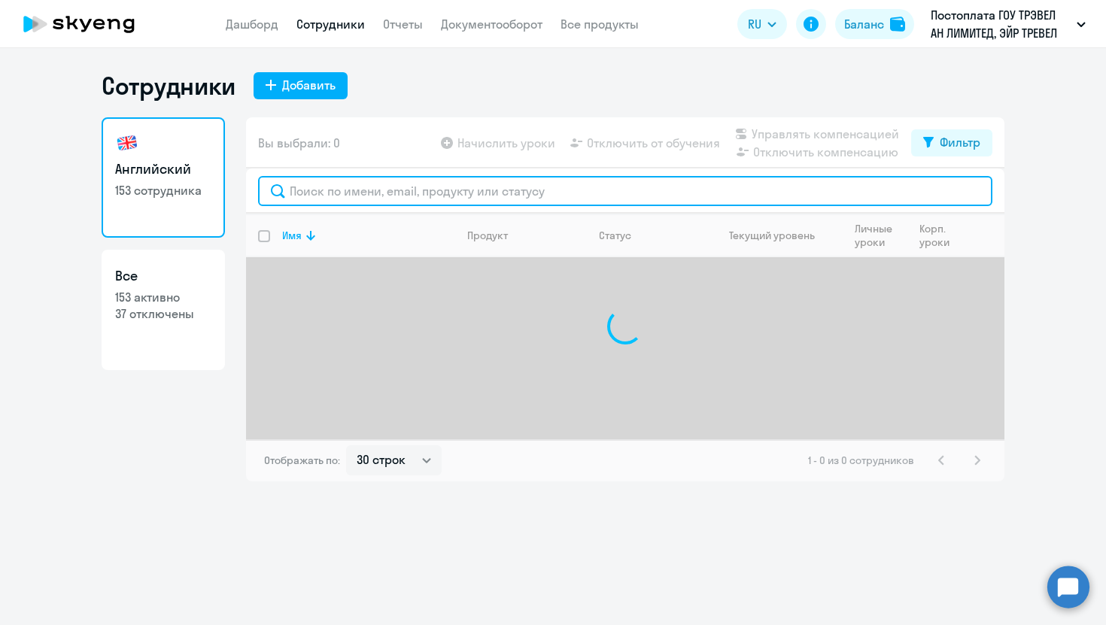
paste input "pustovit"
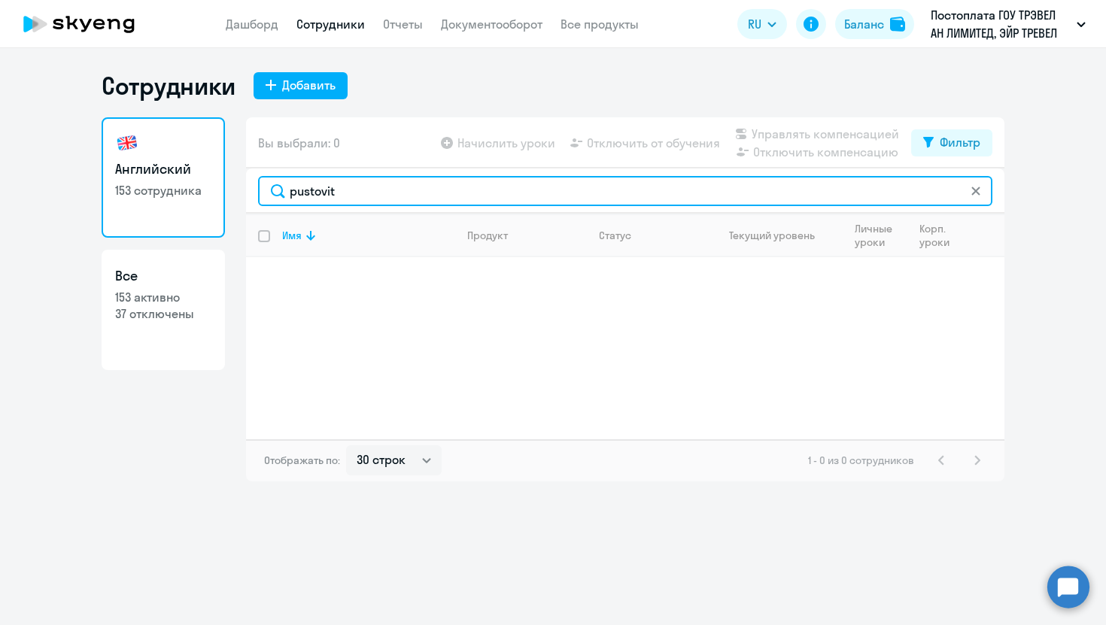
type input "pustovit"
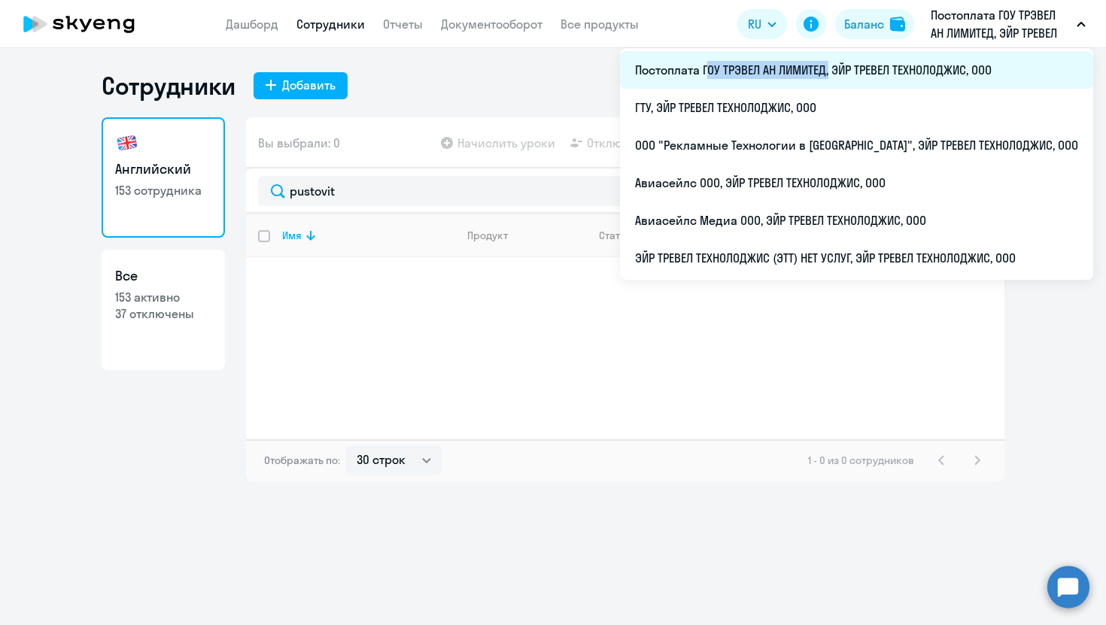
drag, startPoint x: 755, startPoint y: 70, endPoint x: 877, endPoint y: 73, distance: 121.9
click at [877, 73] on li "Постоплата ГОУ ТРЭВЕЛ АН ЛИМИТЕД, ЭЙР ТРЕВЕЛ ТЕХНОЛОДЖИС, ООО" at bounding box center [856, 70] width 473 height 38
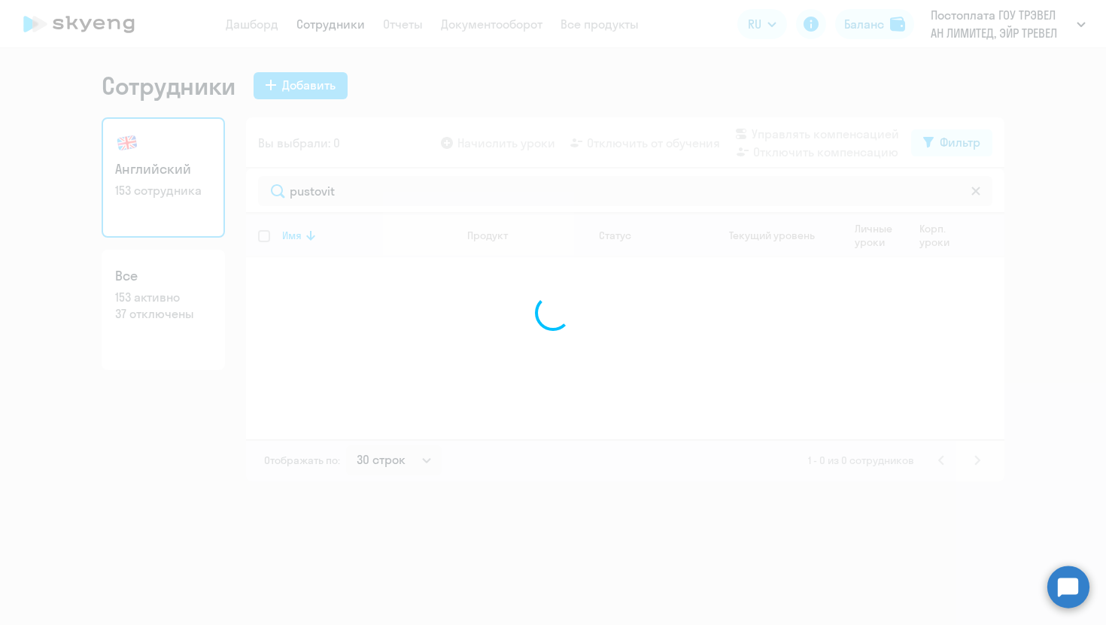
copy span "ГОУ ТРЭВЕЛ АН ЛИМИТЕД"
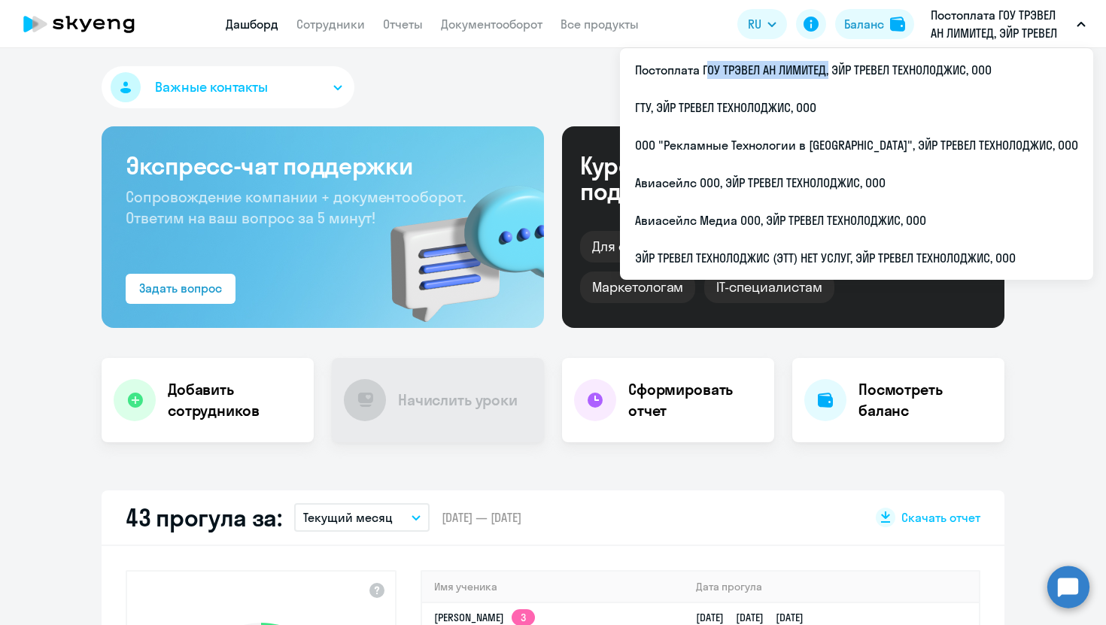
select select "30"
